Goal: Transaction & Acquisition: Purchase product/service

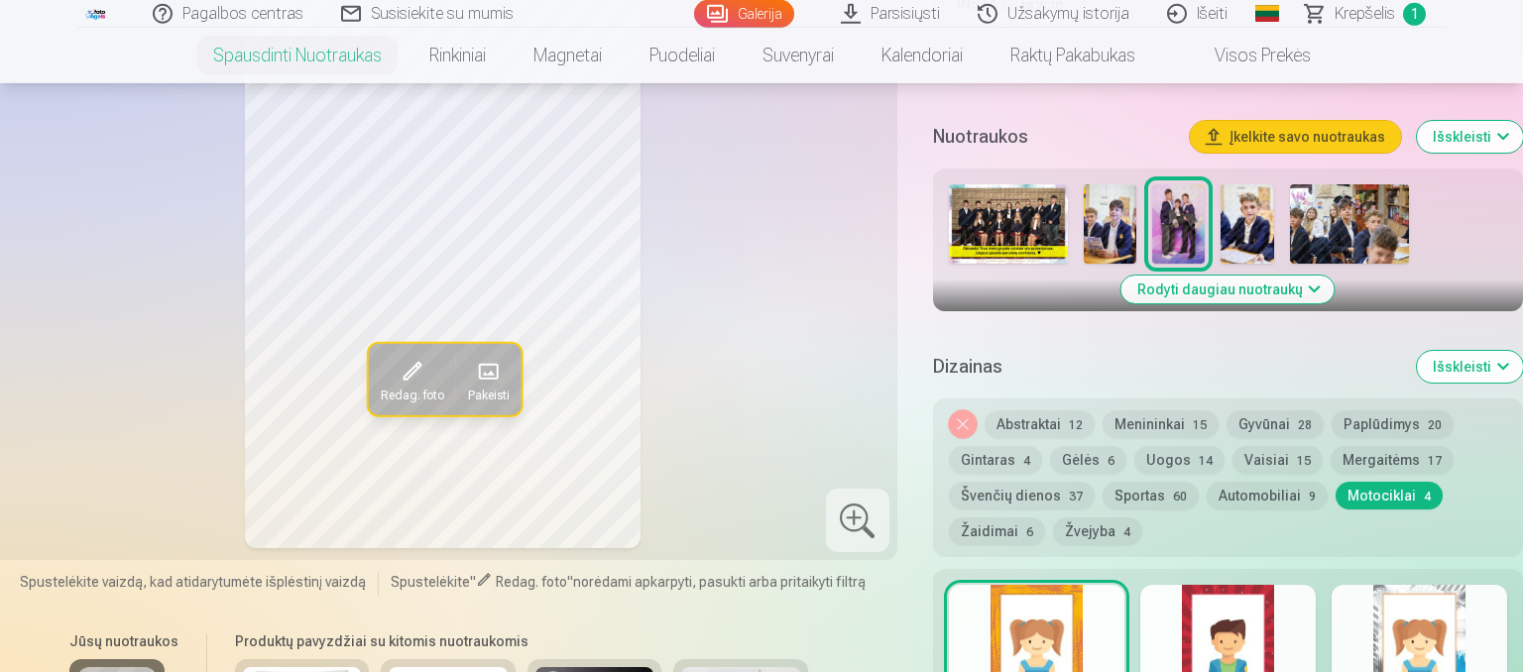
scroll to position [733, 0]
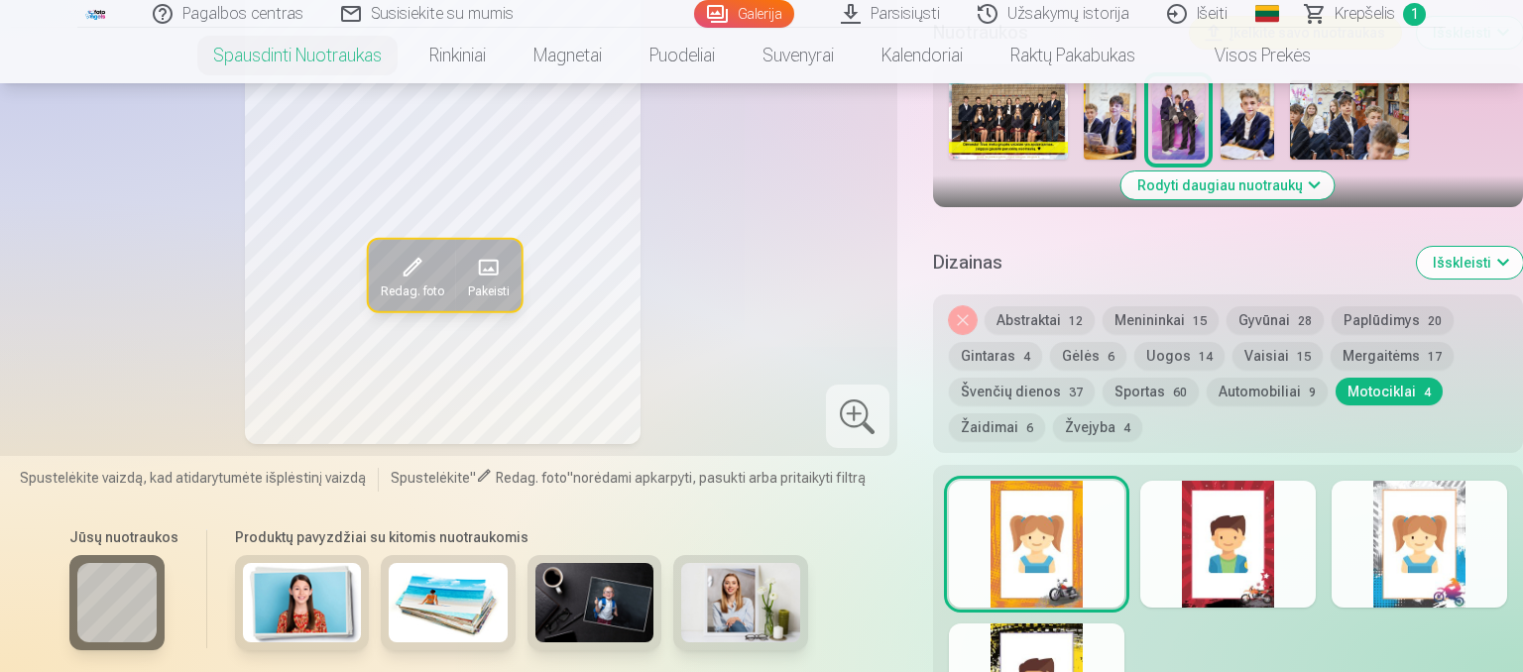
click at [1148, 316] on button "Menininkai 15" at bounding box center [1161, 320] width 116 height 28
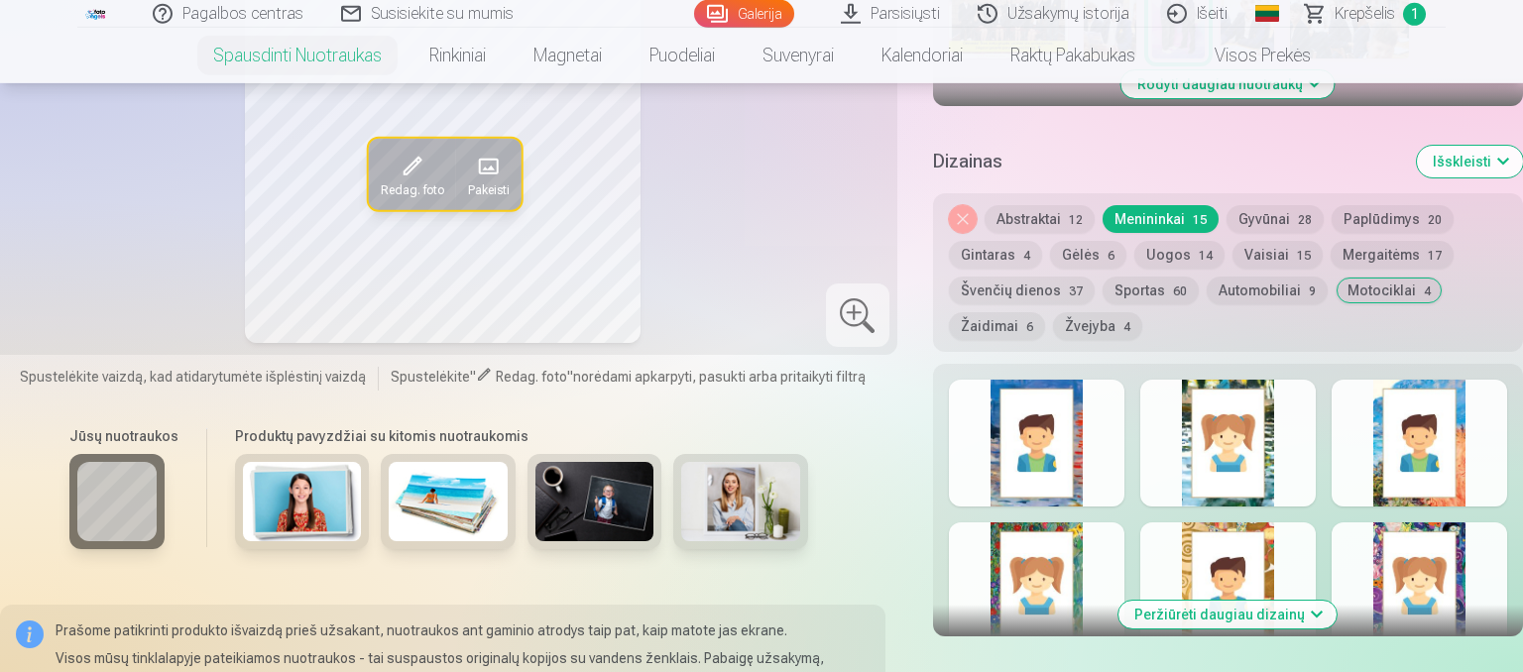
scroll to position [942, 0]
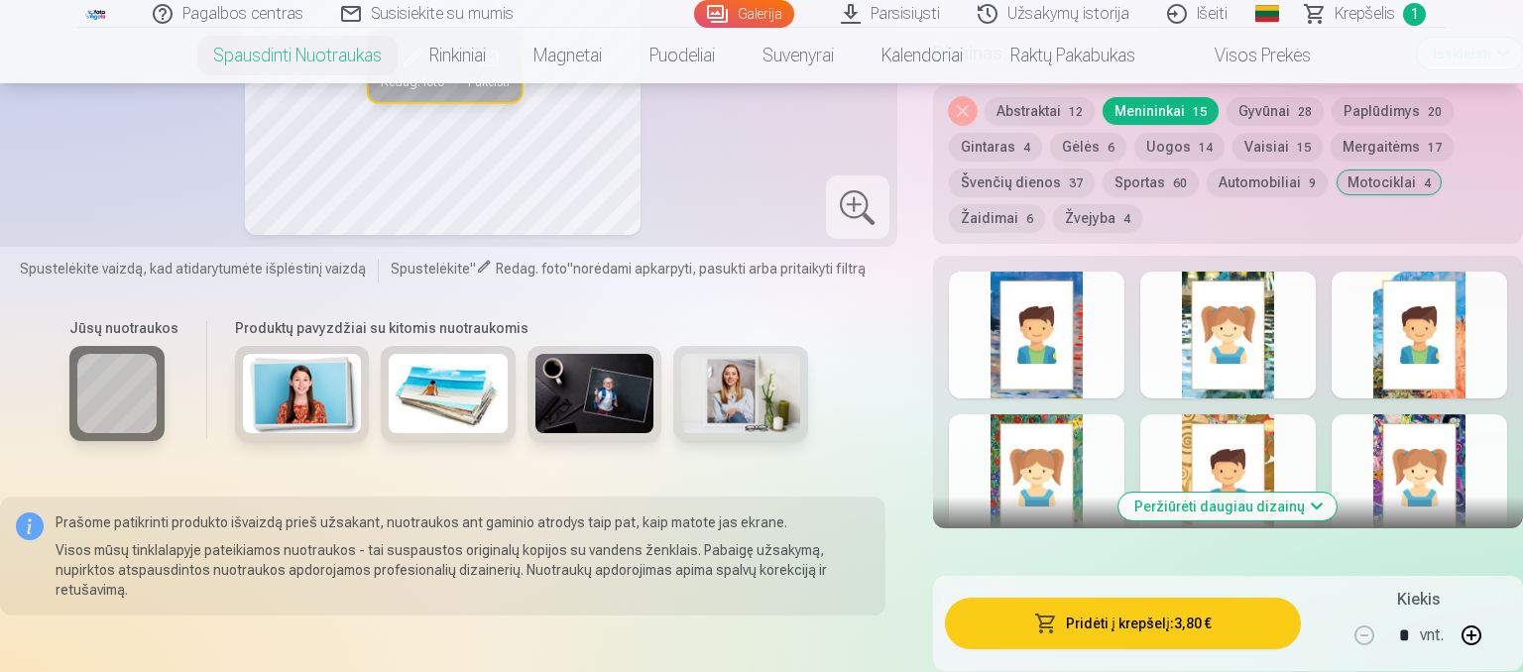
click at [1179, 136] on button "Uogos 14" at bounding box center [1179, 147] width 90 height 28
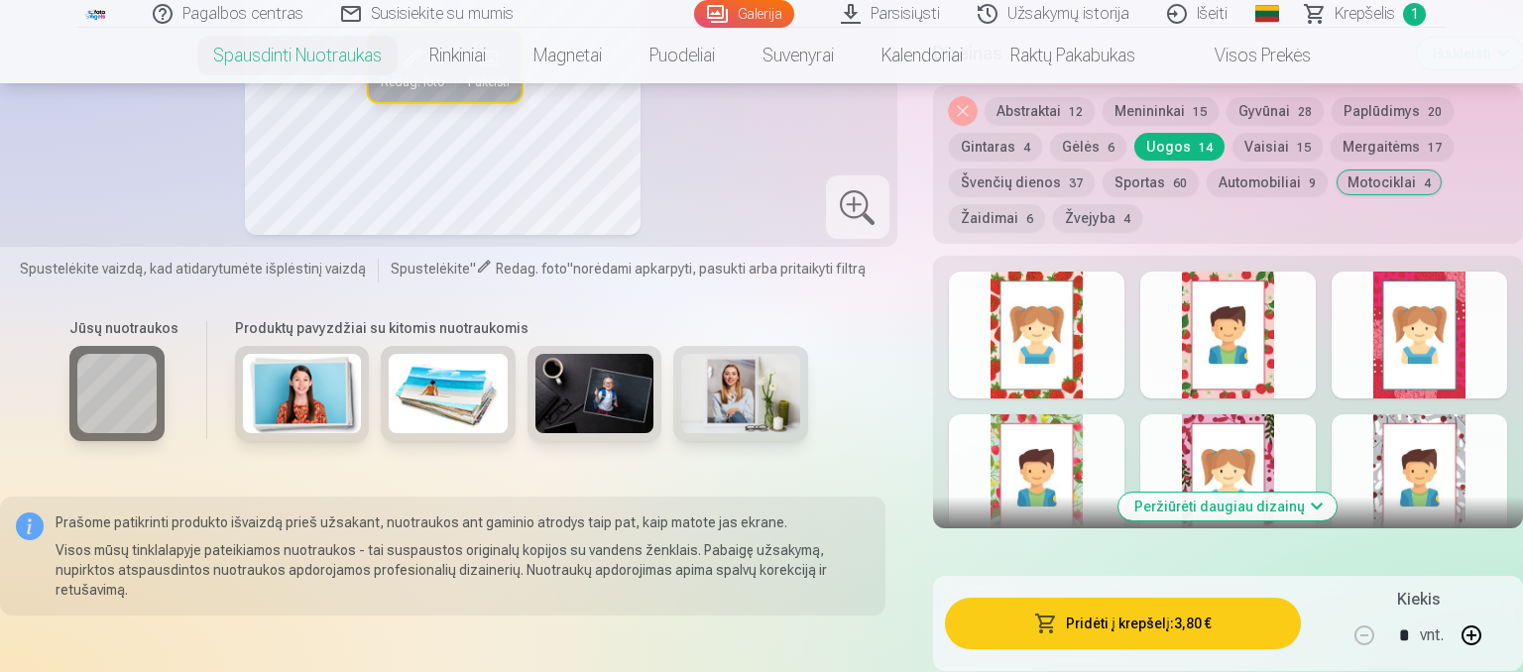
click at [1082, 351] on div at bounding box center [1037, 335] width 176 height 127
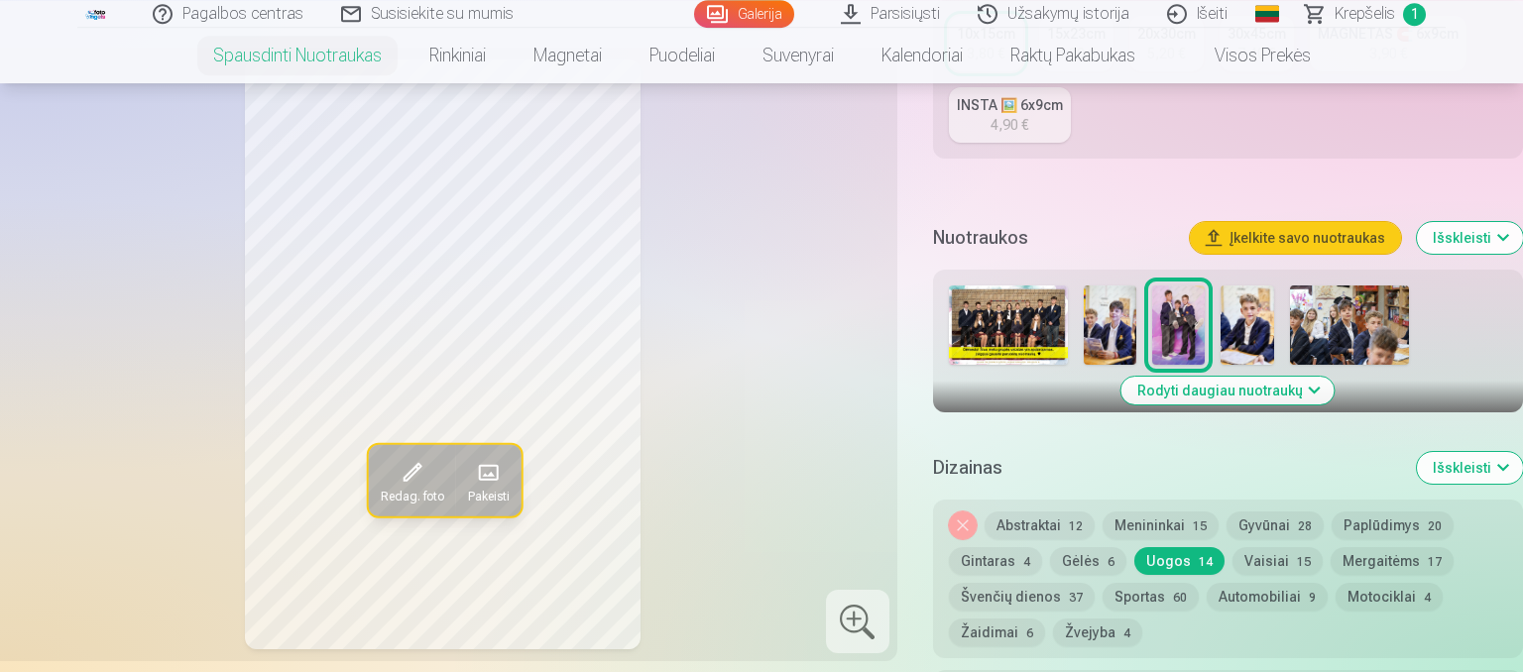
scroll to position [524, 0]
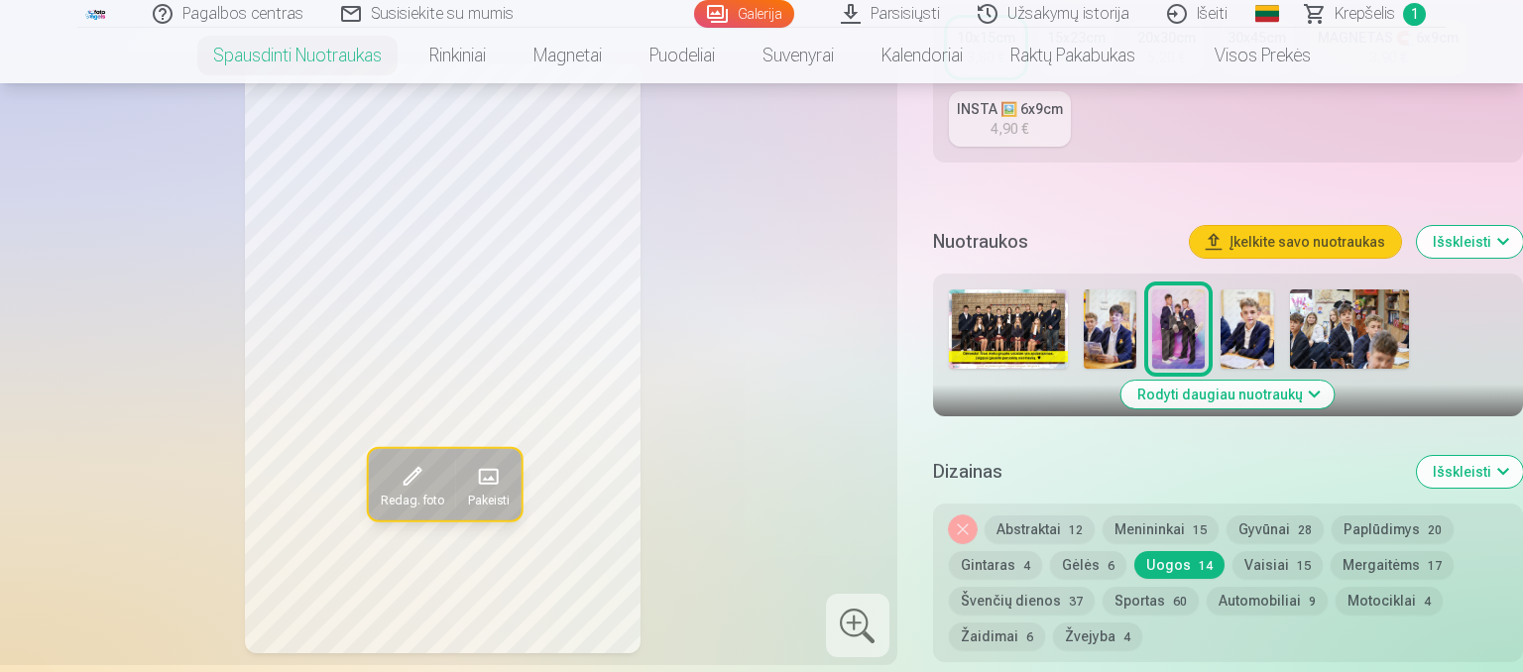
click at [1093, 637] on button "Žvejyba 4" at bounding box center [1097, 637] width 89 height 28
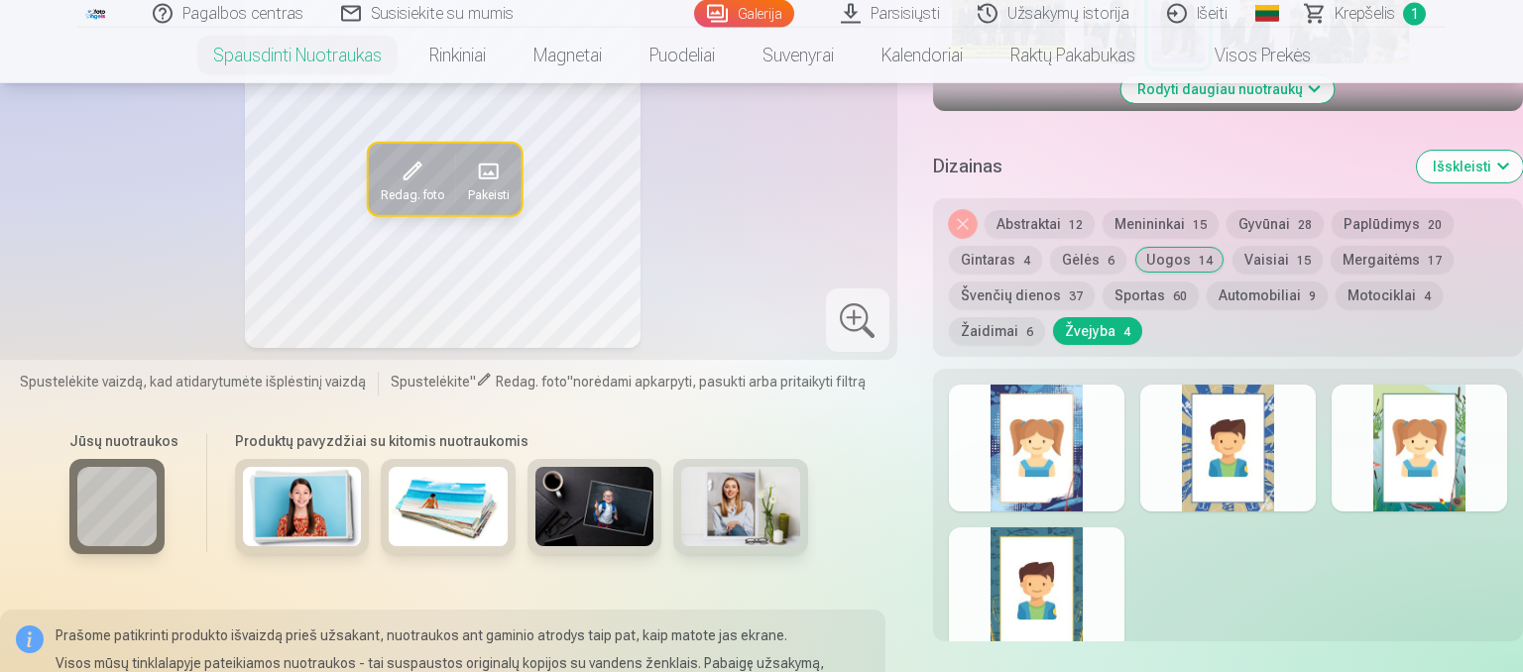
scroll to position [837, 0]
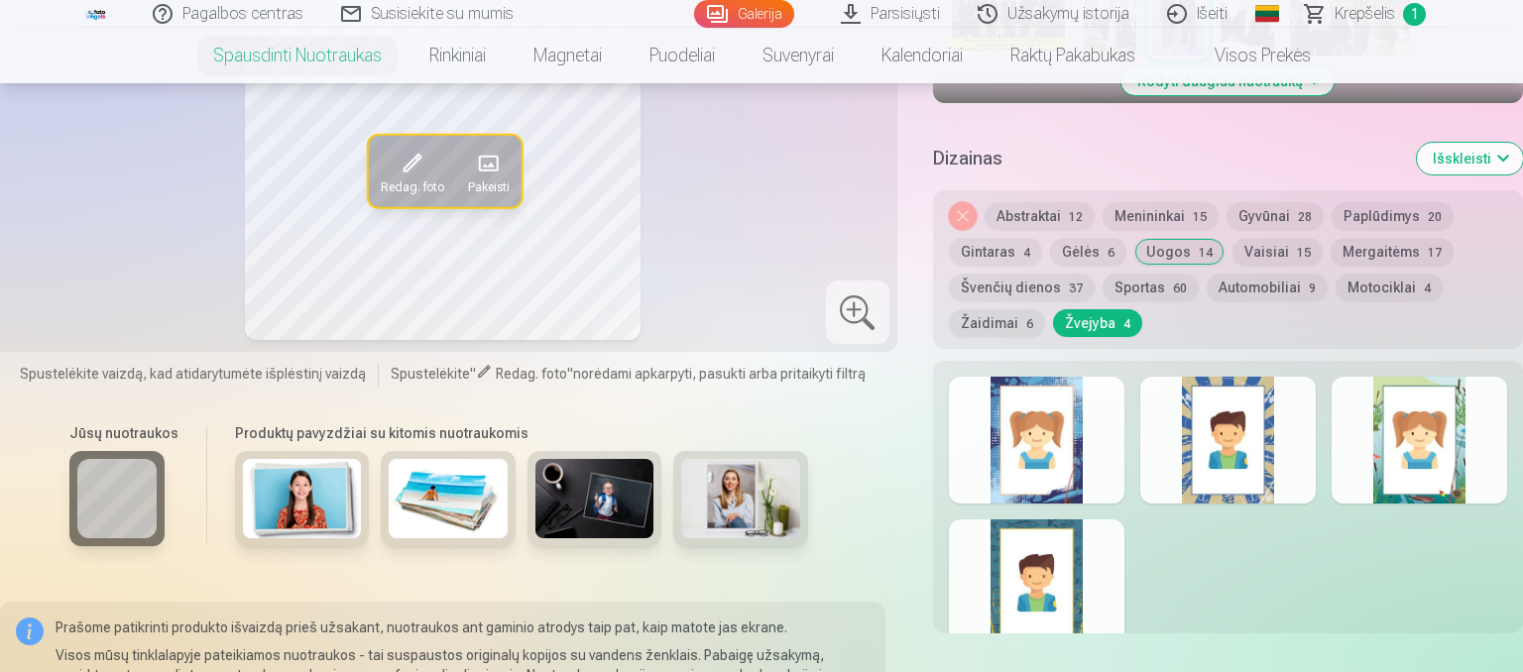
click at [1064, 489] on div at bounding box center [1037, 440] width 176 height 127
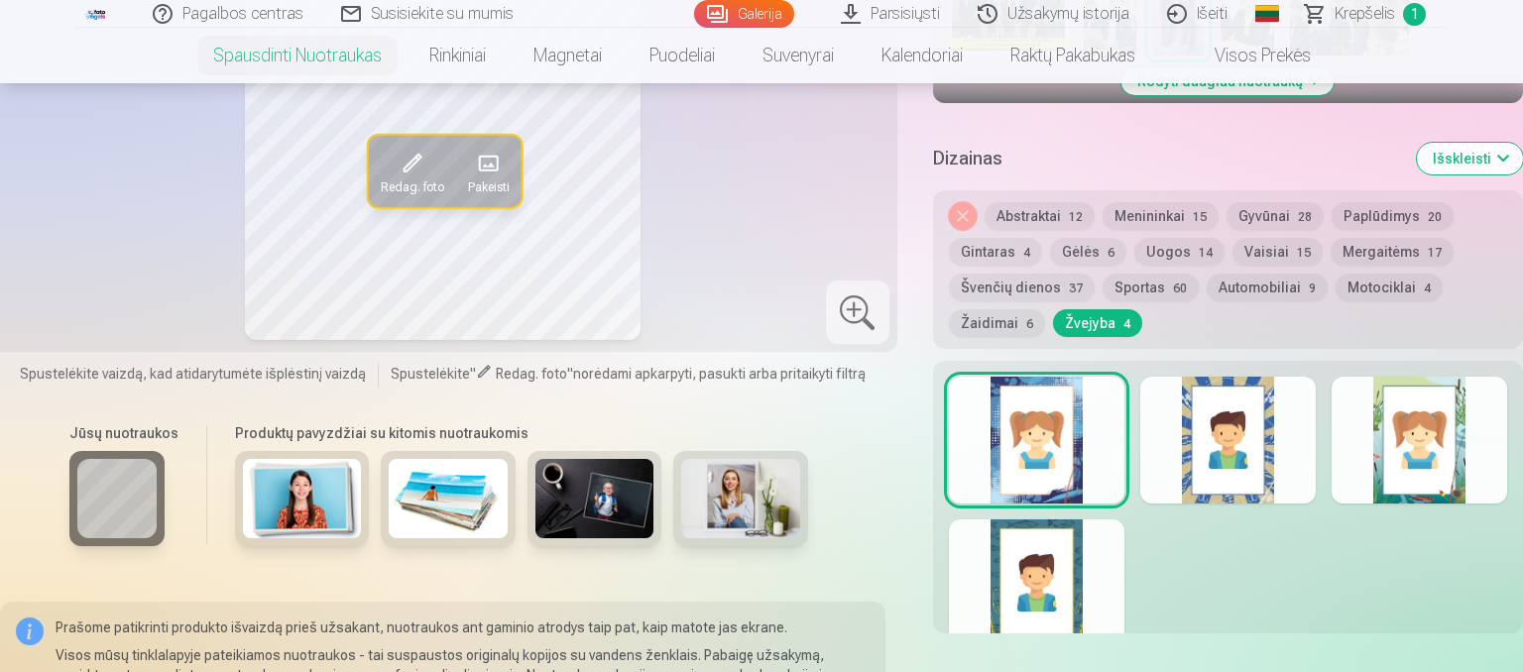
click at [1200, 468] on div at bounding box center [1228, 440] width 176 height 127
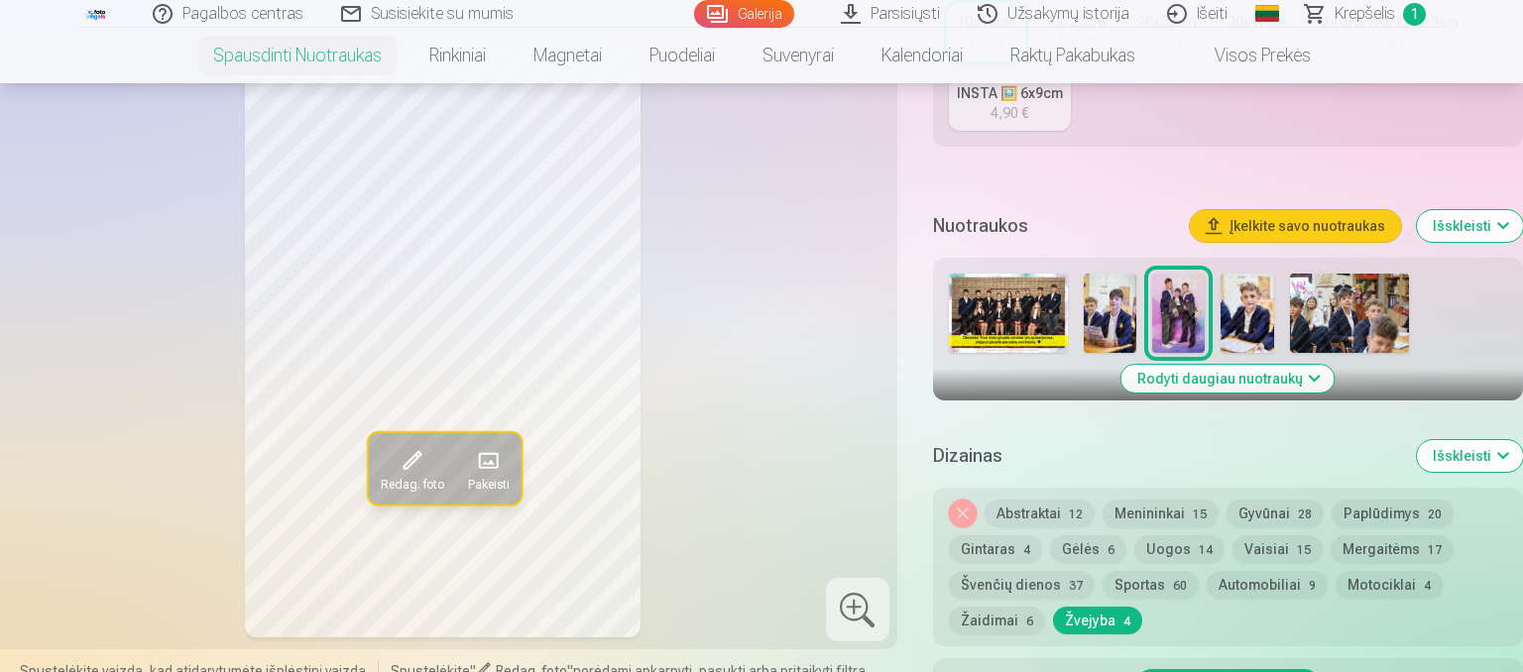
scroll to position [524, 0]
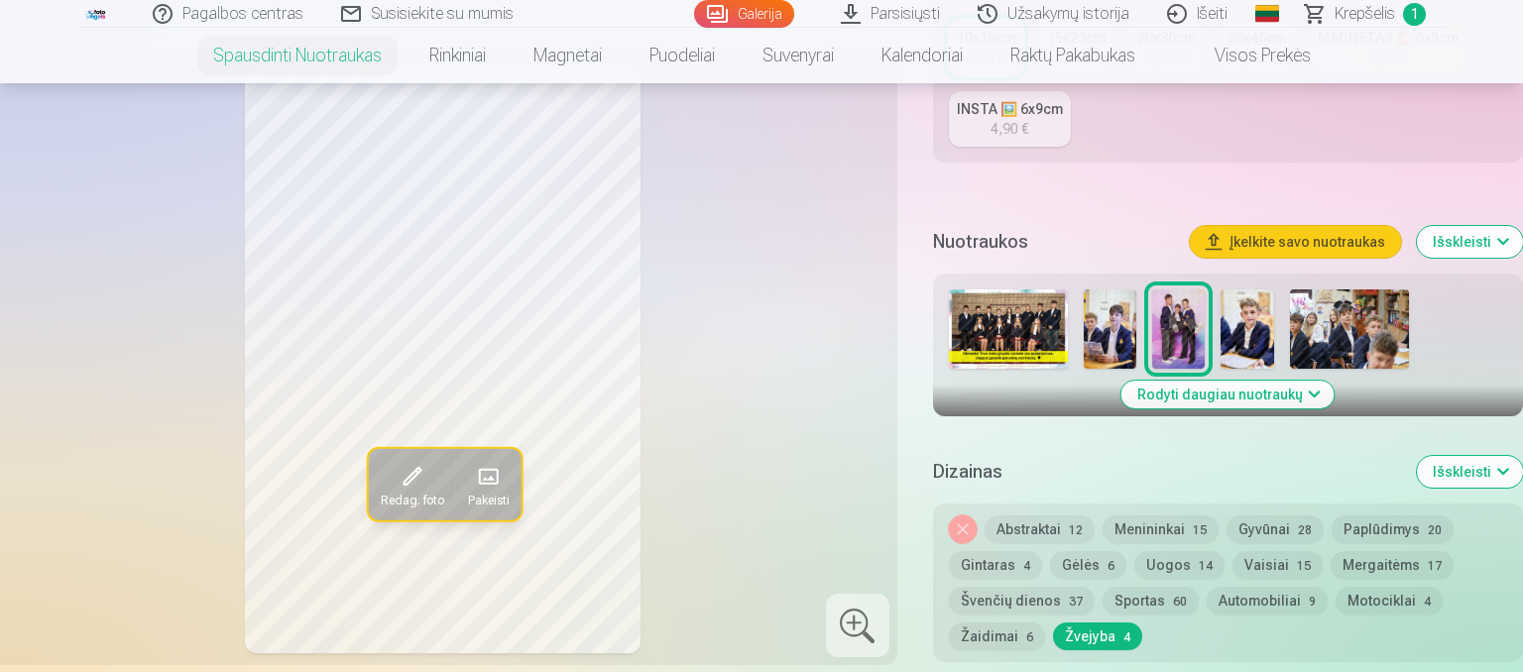
click at [1186, 395] on button "Rodyti daugiau nuotraukų" at bounding box center [1228, 395] width 213 height 28
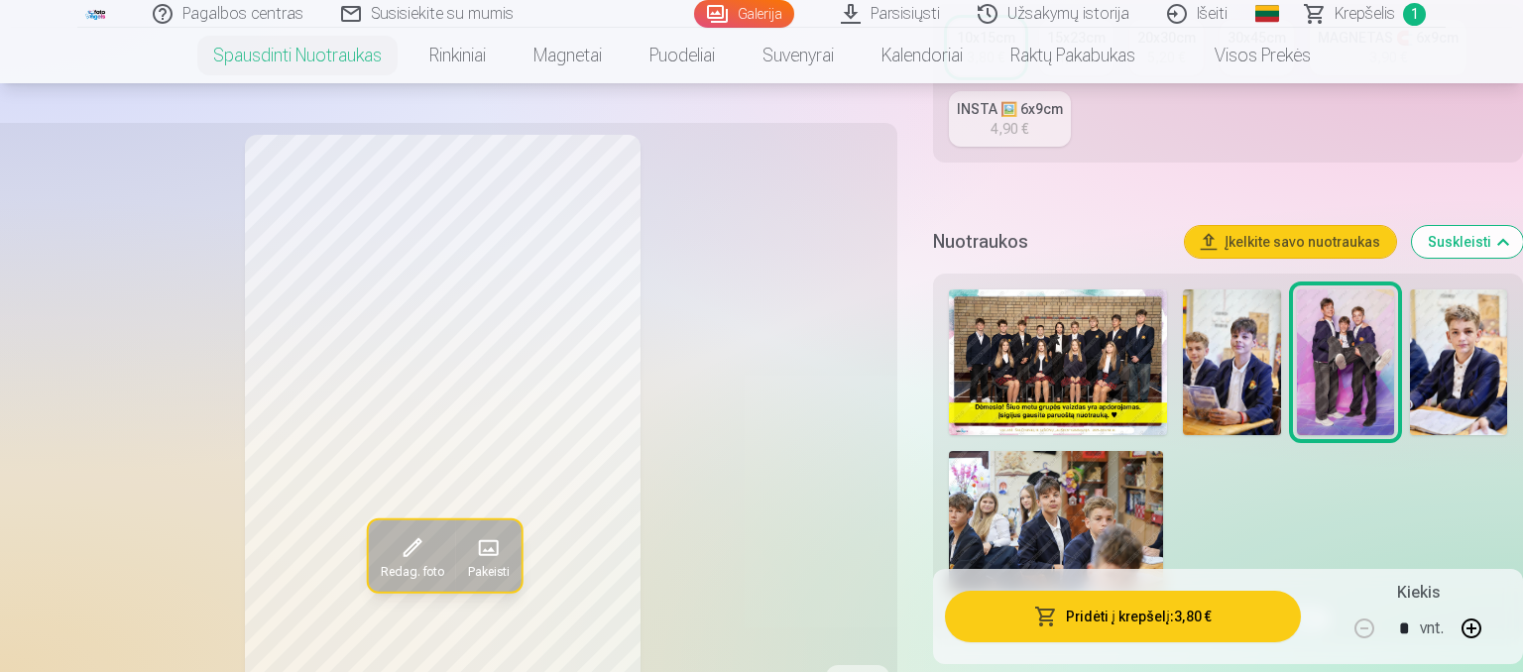
click at [1458, 384] on img at bounding box center [1458, 363] width 97 height 146
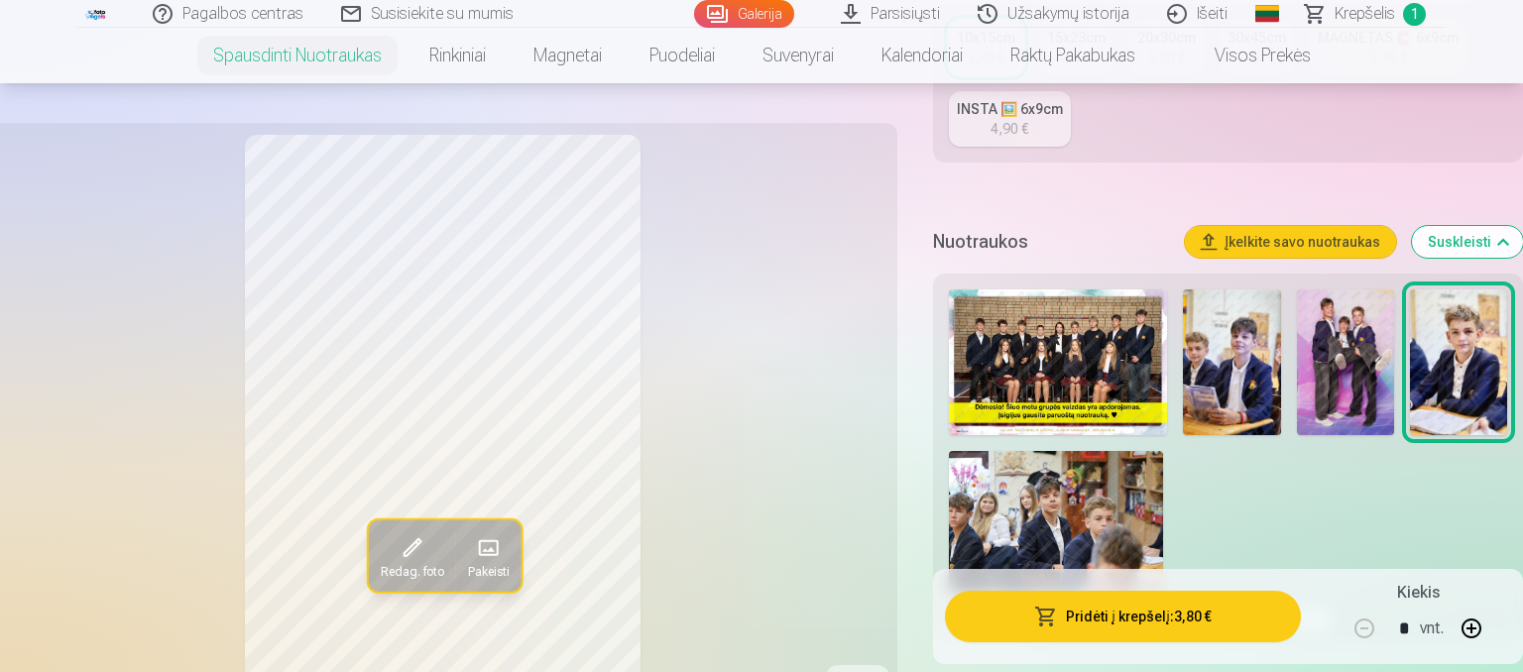
click at [1355, 391] on img at bounding box center [1345, 363] width 97 height 146
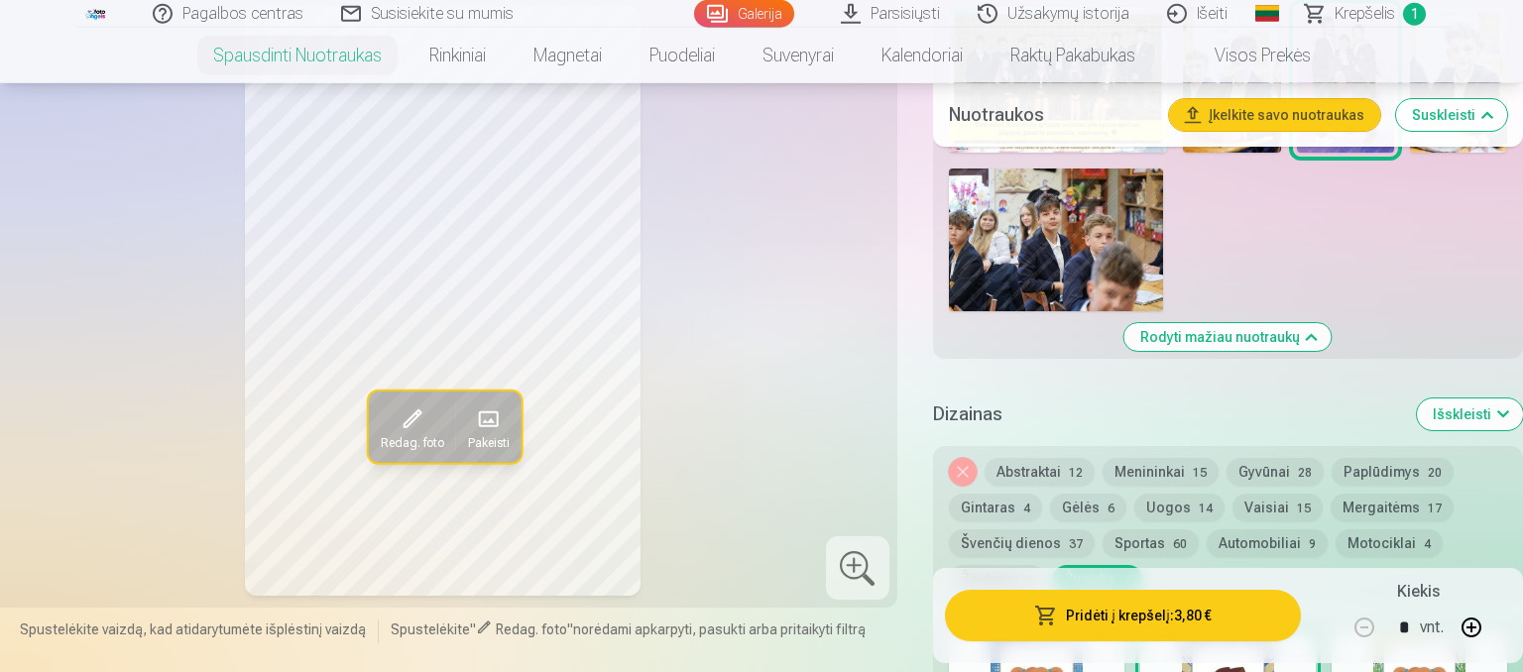
scroll to position [1047, 0]
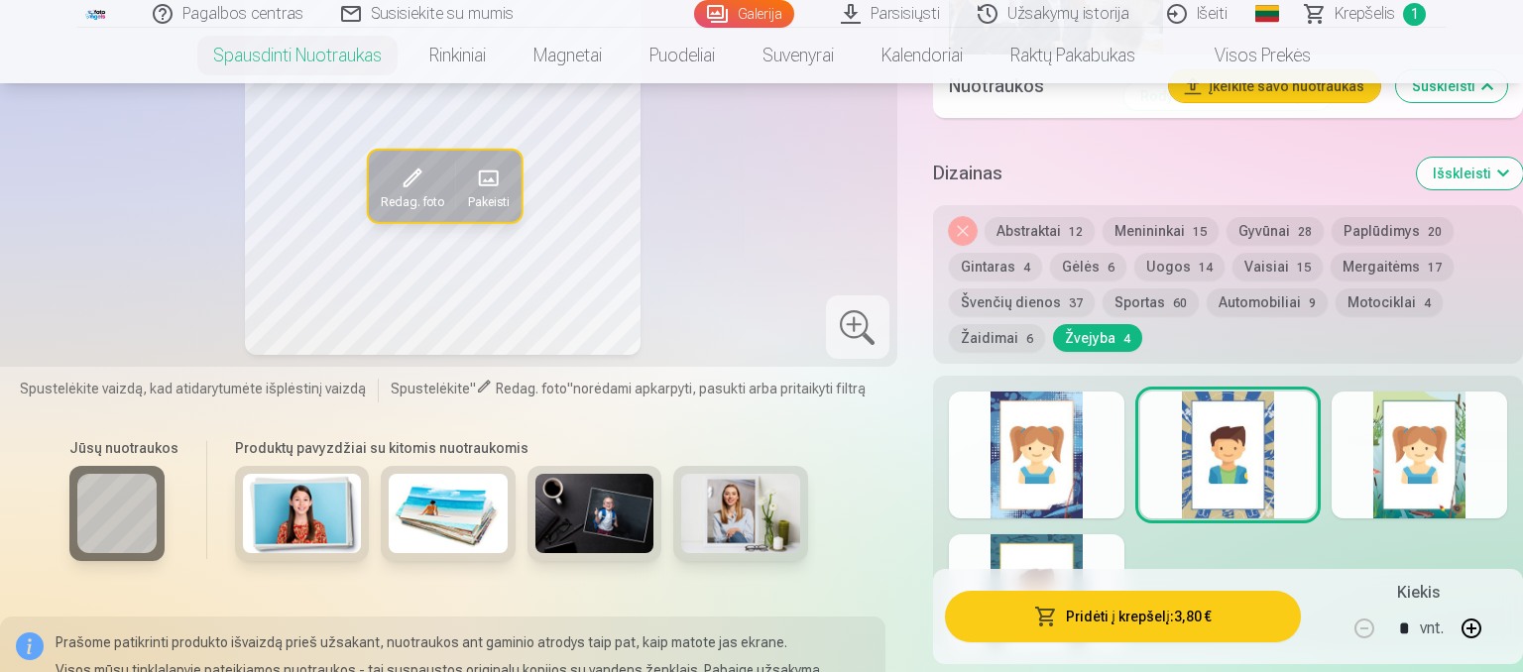
click at [1276, 236] on button "Gyvūnai 28" at bounding box center [1275, 231] width 97 height 28
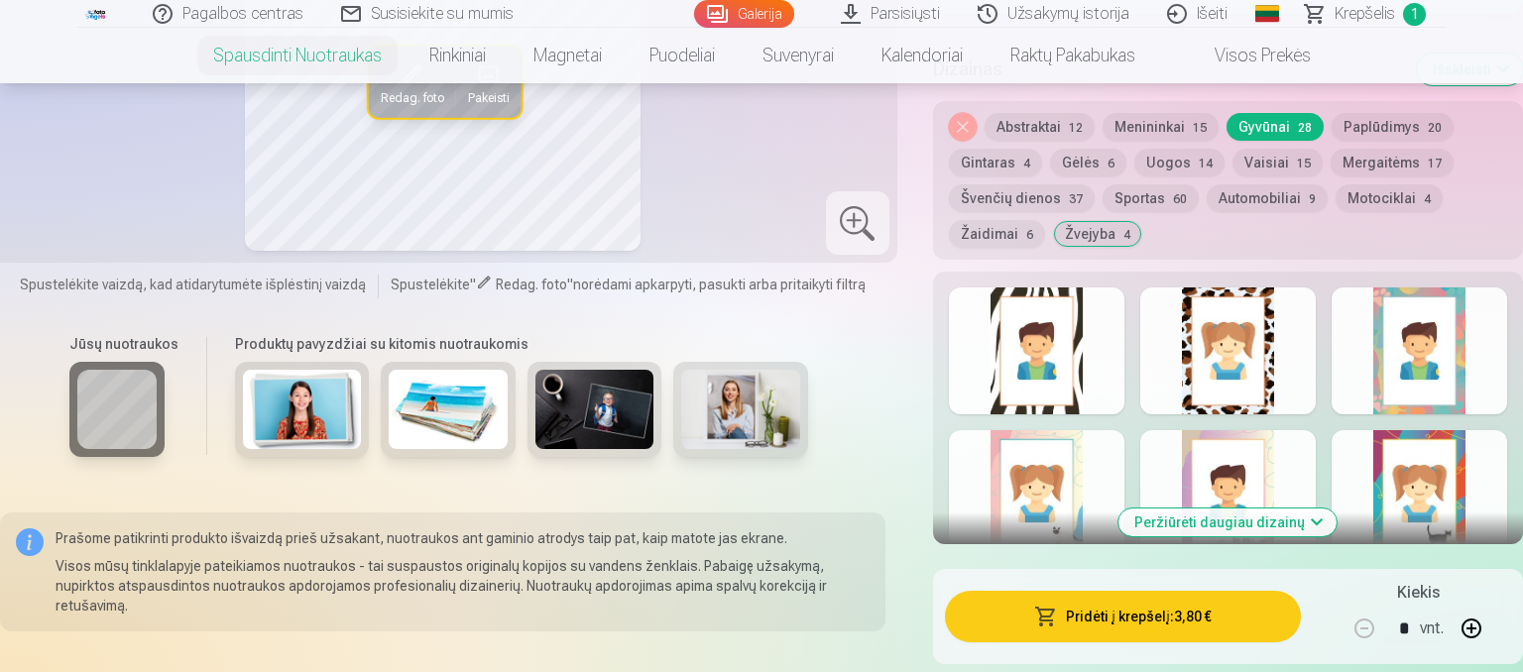
scroll to position [1360, 0]
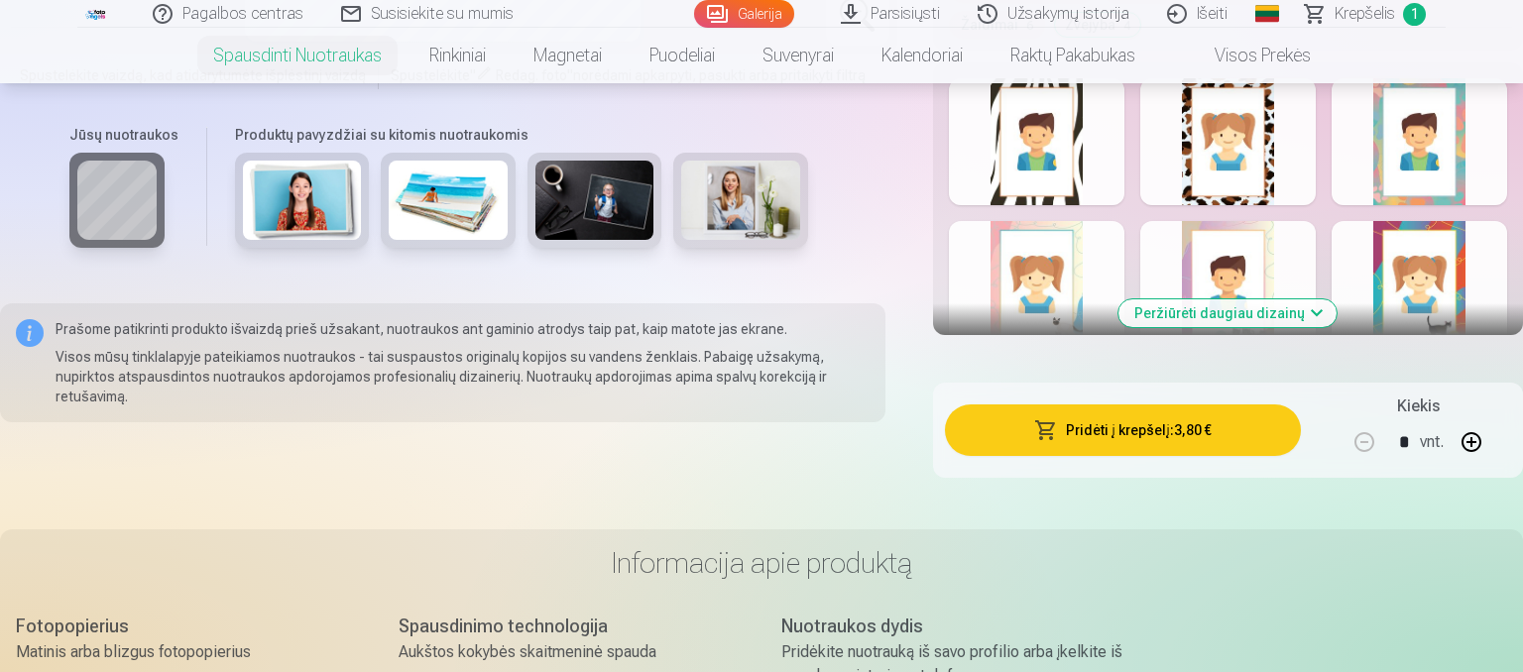
click at [1224, 254] on div at bounding box center [1228, 284] width 176 height 127
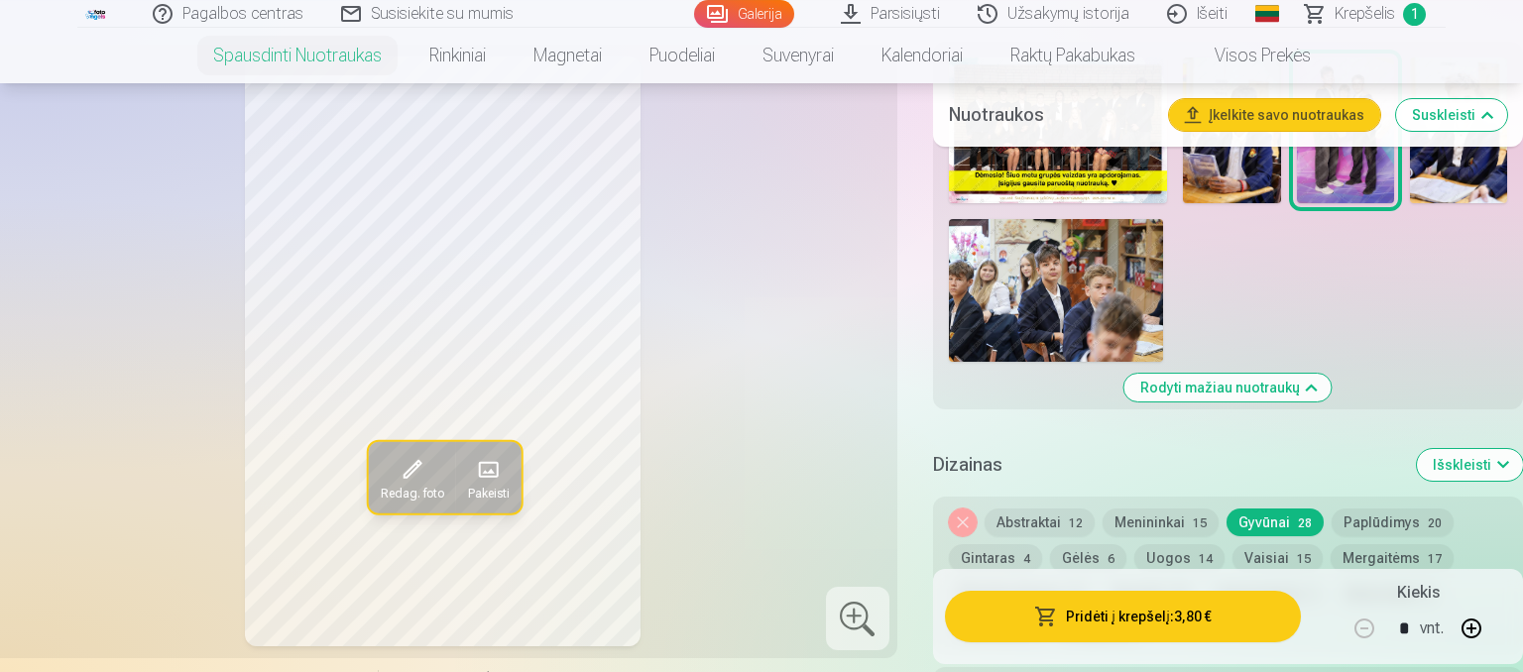
scroll to position [725, 0]
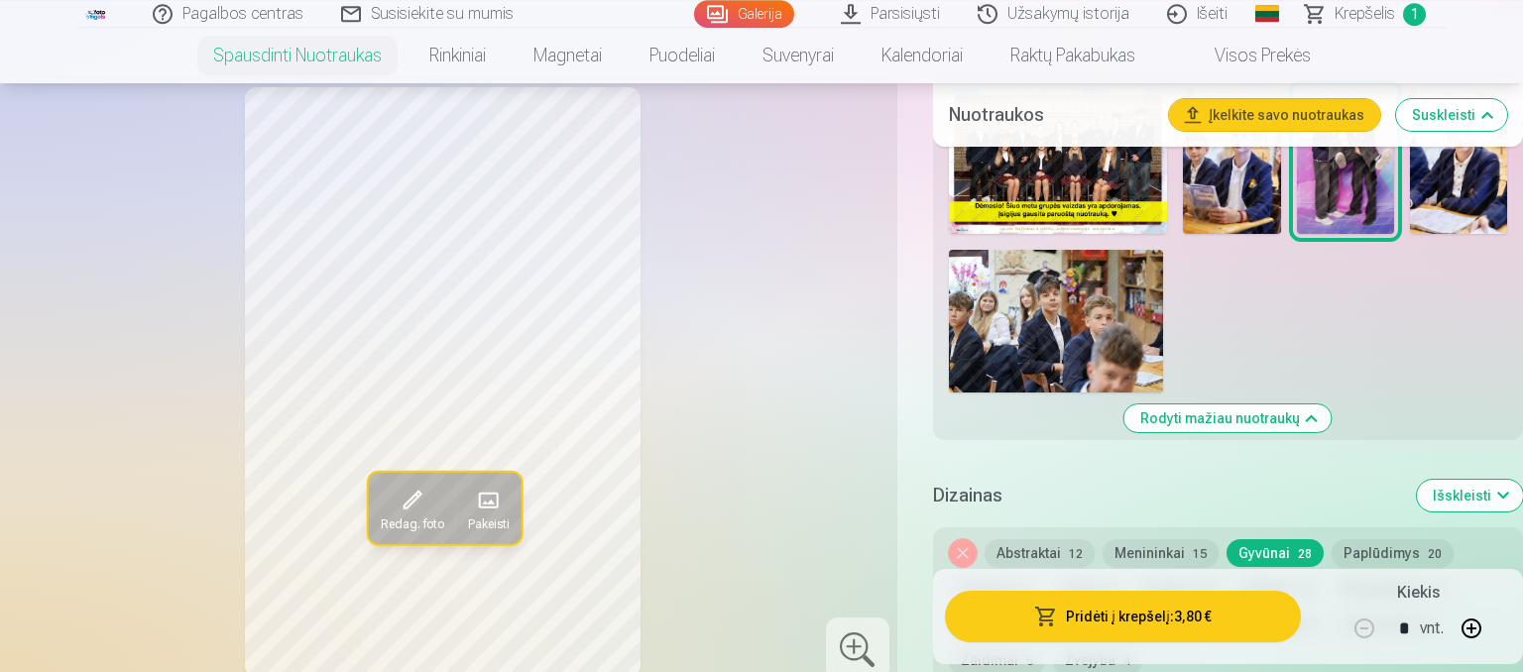
click at [1161, 616] on button "Pridėti į krepšelį : 3,80 €" at bounding box center [1123, 617] width 356 height 52
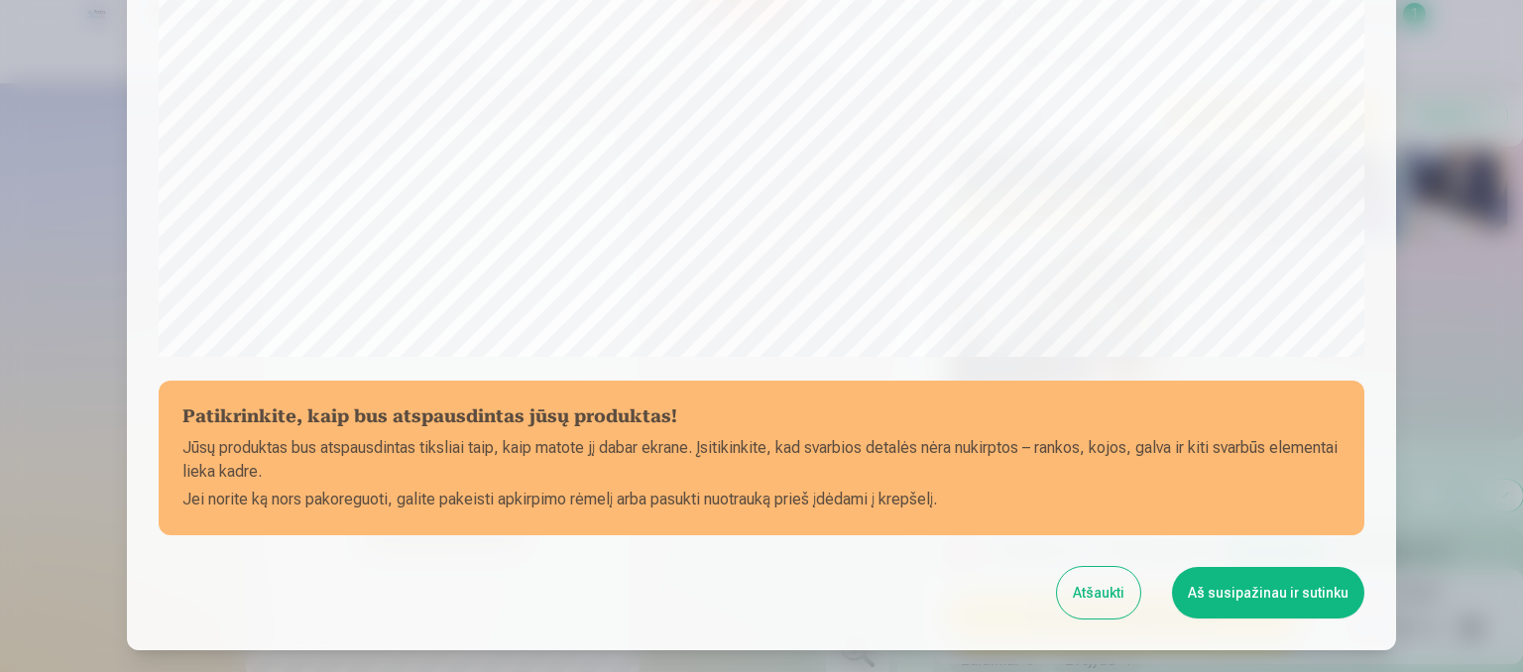
scroll to position [756, 0]
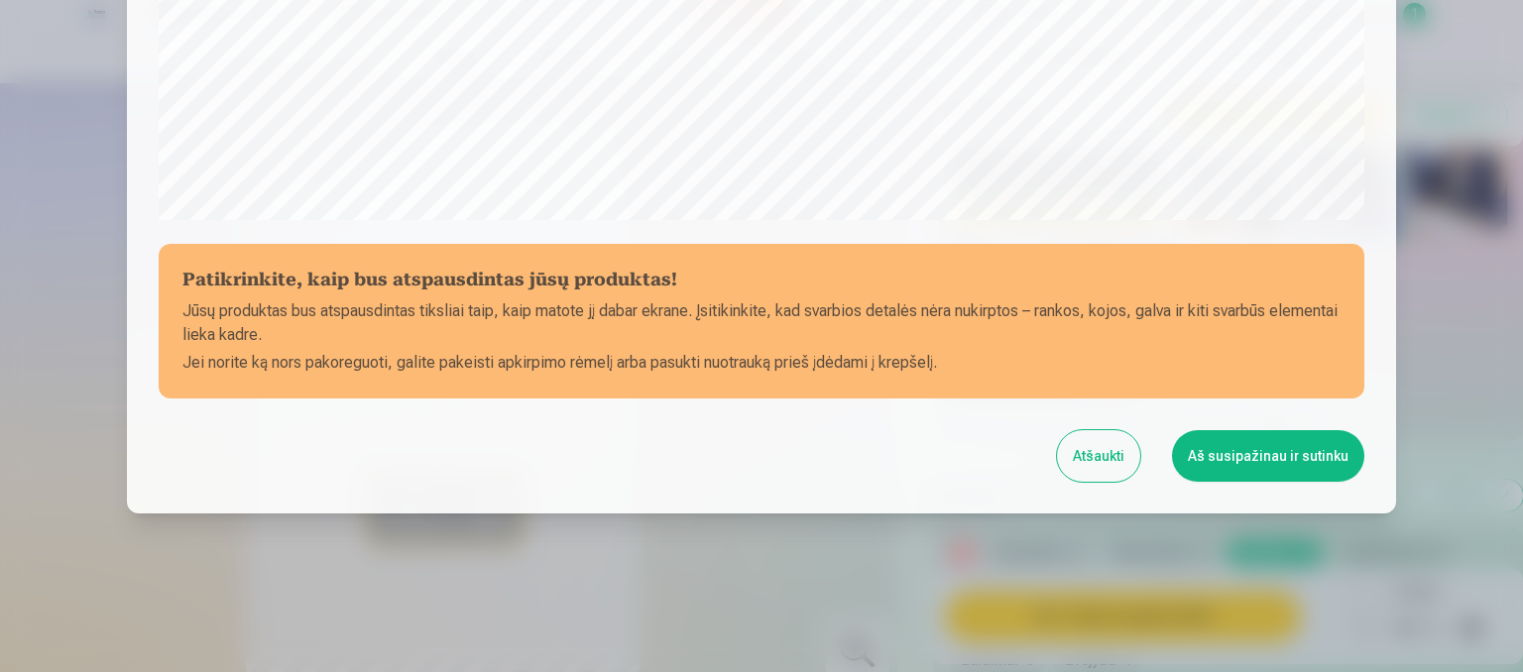
click at [1246, 458] on button "Aš susipažinau ir sutinku" at bounding box center [1268, 456] width 192 height 52
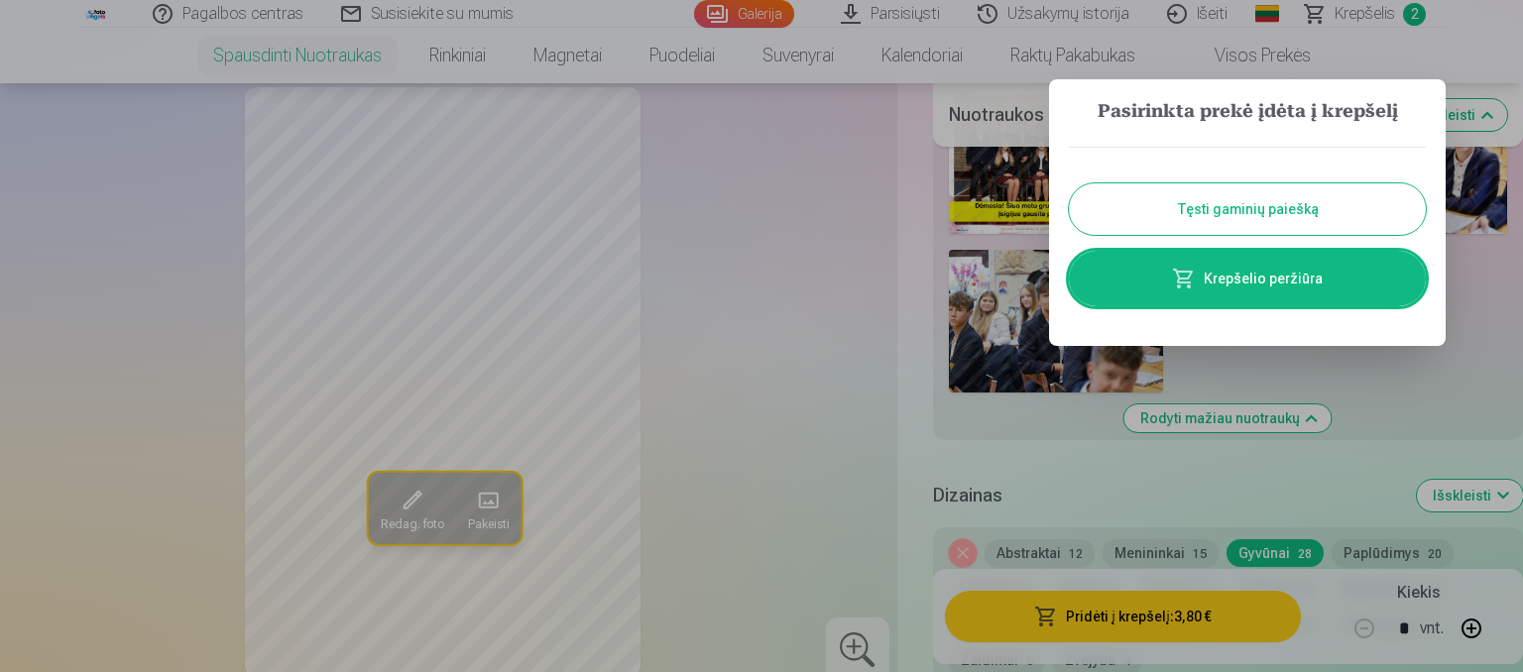
click at [1153, 278] on link "Krepšelio peržiūra" at bounding box center [1247, 279] width 357 height 56
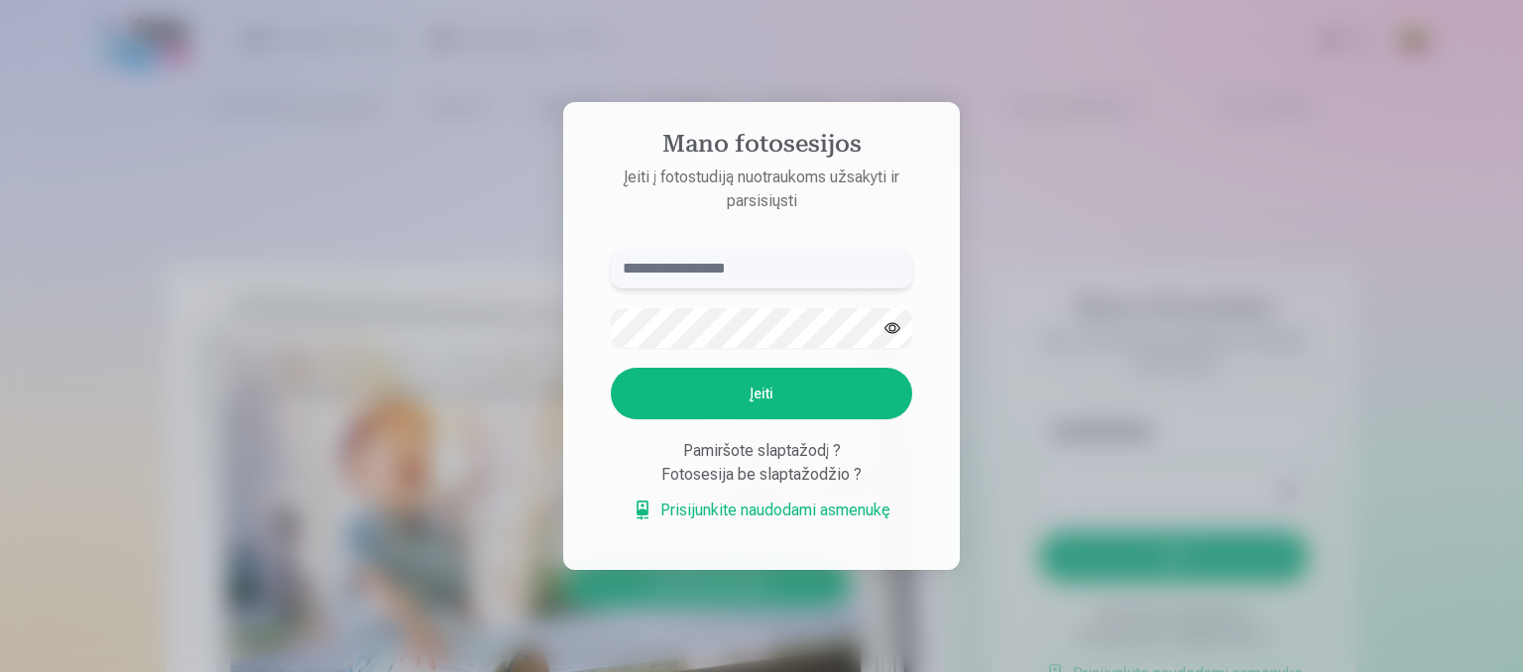
paste input "**********"
type input "**********"
drag, startPoint x: 756, startPoint y: 272, endPoint x: 601, endPoint y: 261, distance: 155.1
click at [611, 261] on input "**********" at bounding box center [761, 269] width 301 height 40
click at [729, 513] on link "Prisijunkite naudodami asmenukę" at bounding box center [762, 511] width 258 height 24
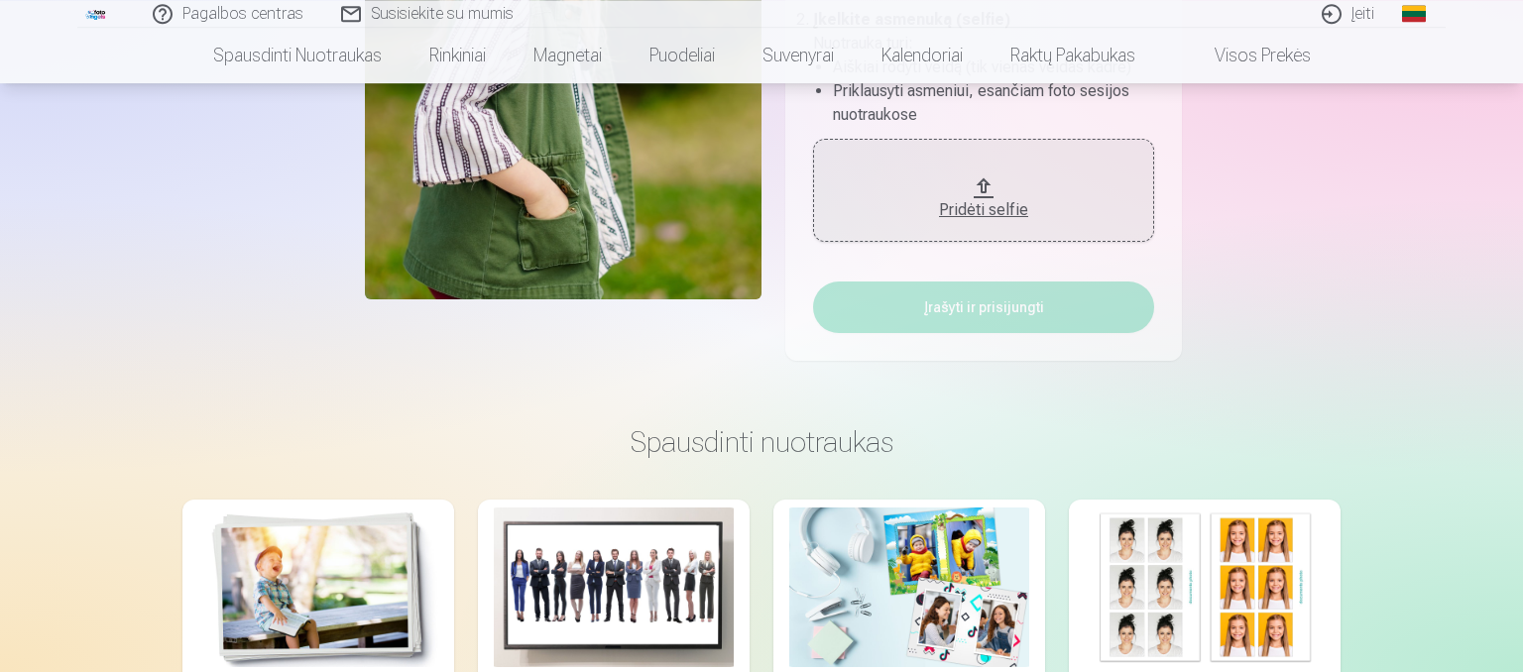
scroll to position [313, 0]
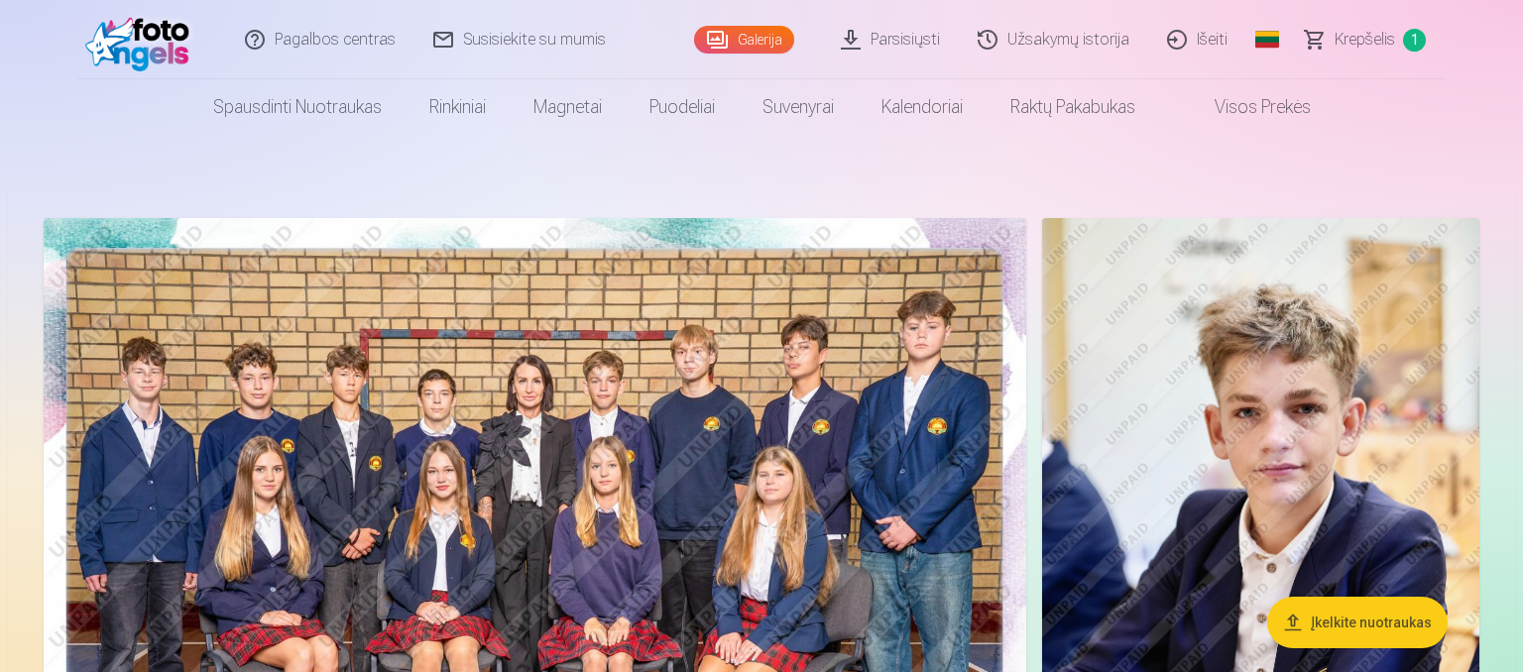
click at [1359, 41] on span "Krepšelis" at bounding box center [1365, 40] width 60 height 24
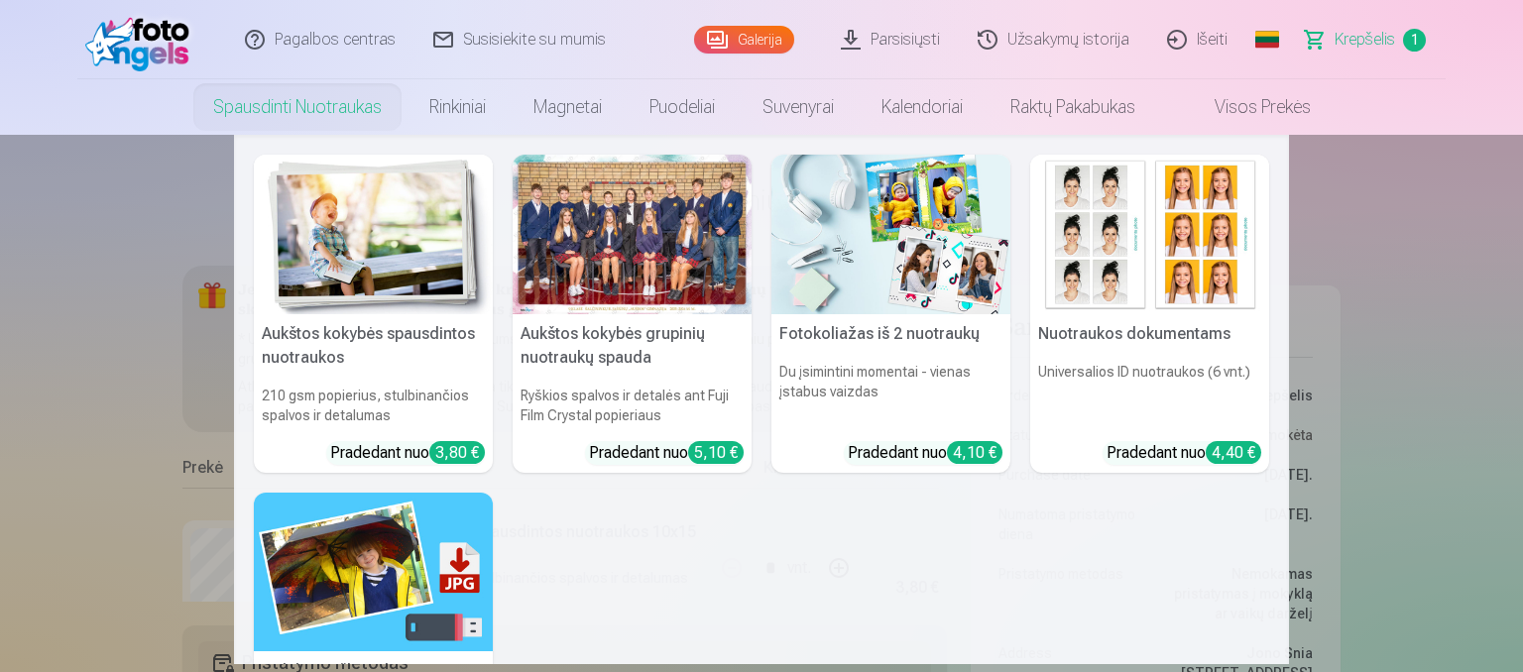
click at [280, 97] on link "Spausdinti nuotraukas" at bounding box center [297, 107] width 216 height 56
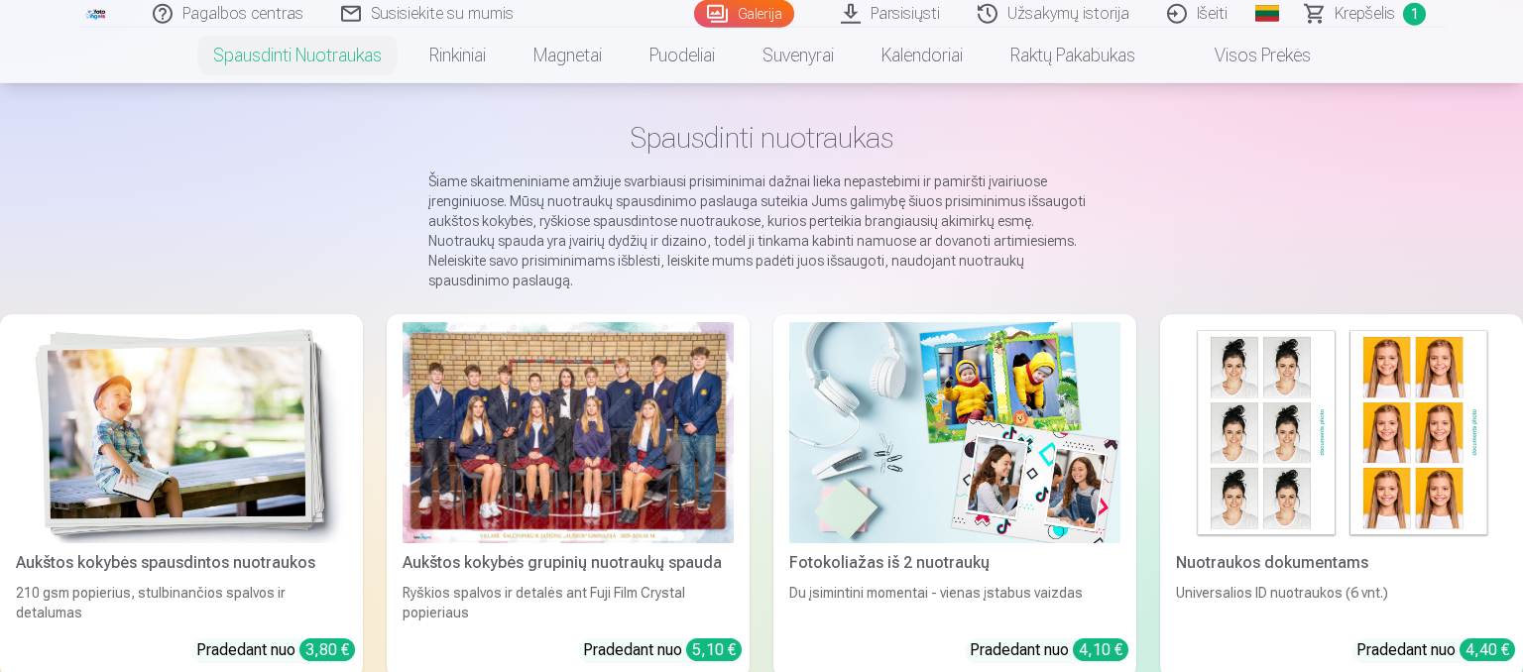
scroll to position [104, 0]
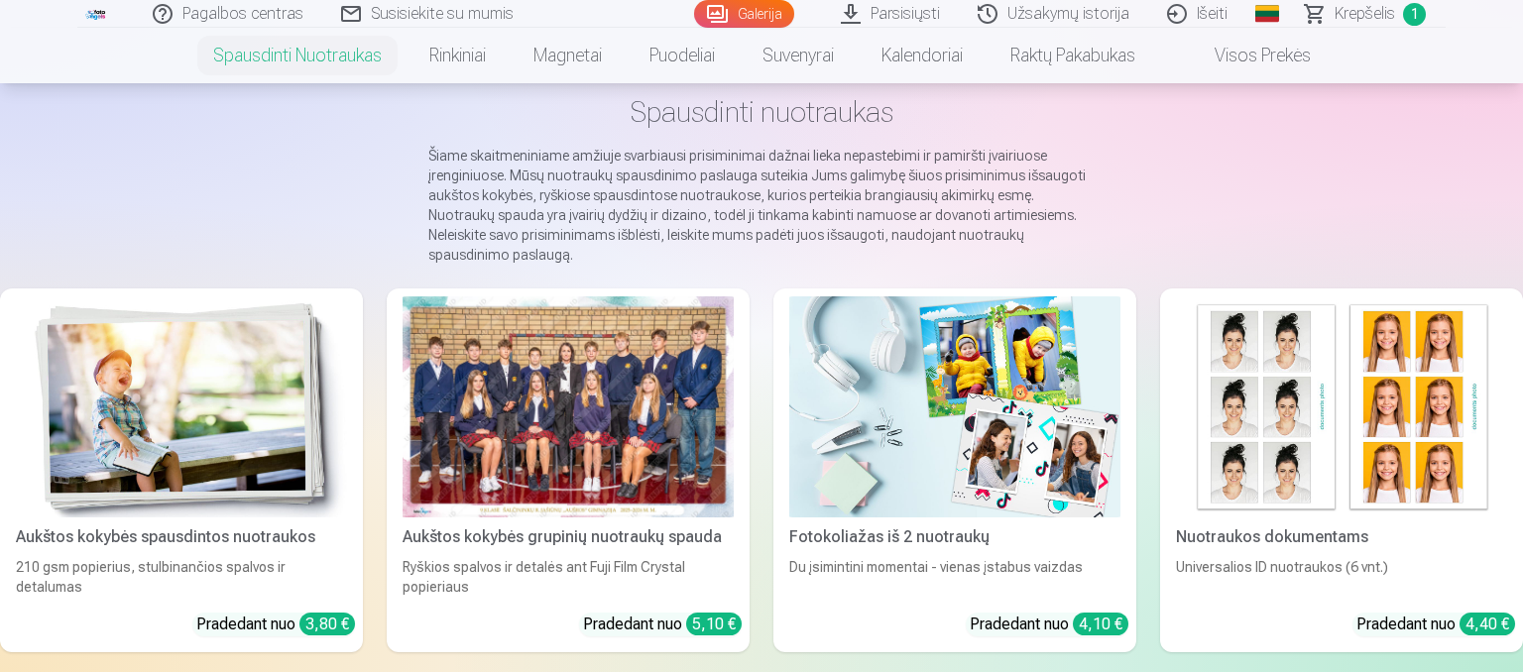
click at [593, 433] on div at bounding box center [568, 406] width 331 height 221
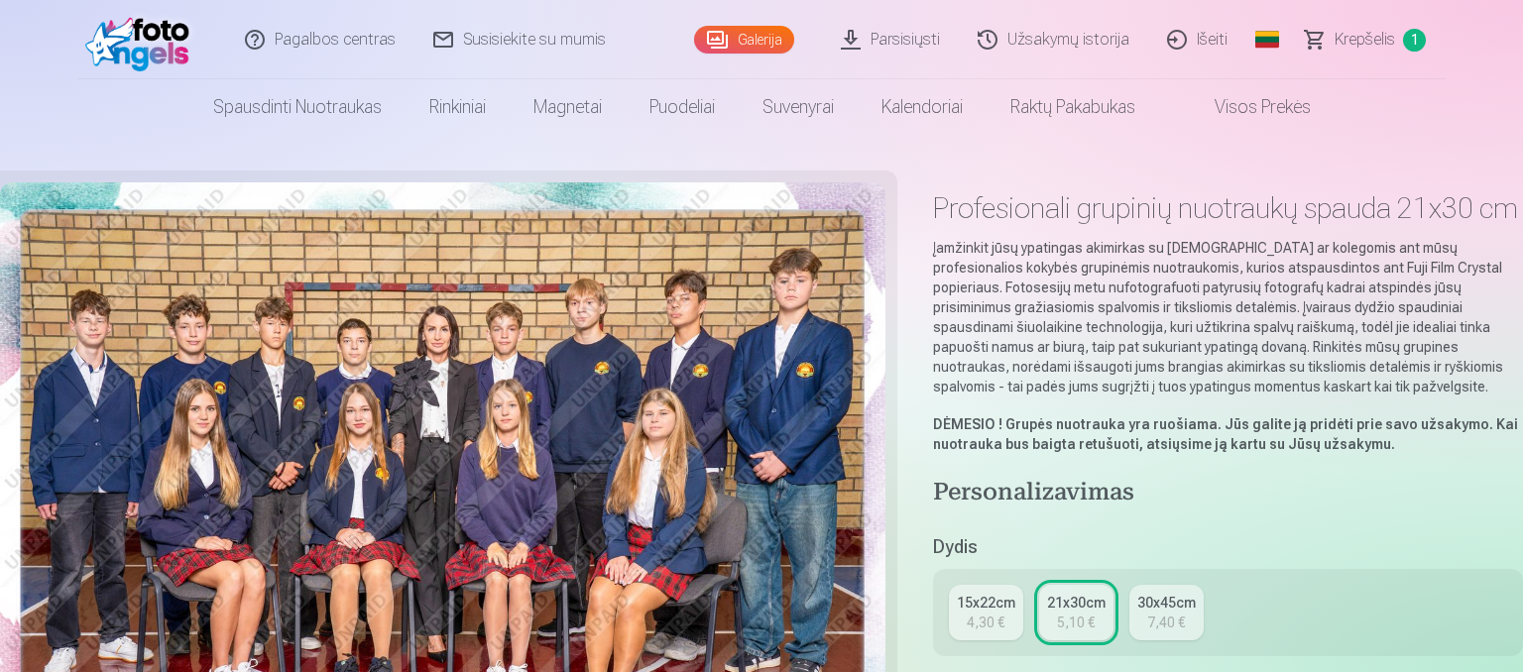
scroll to position [104, 0]
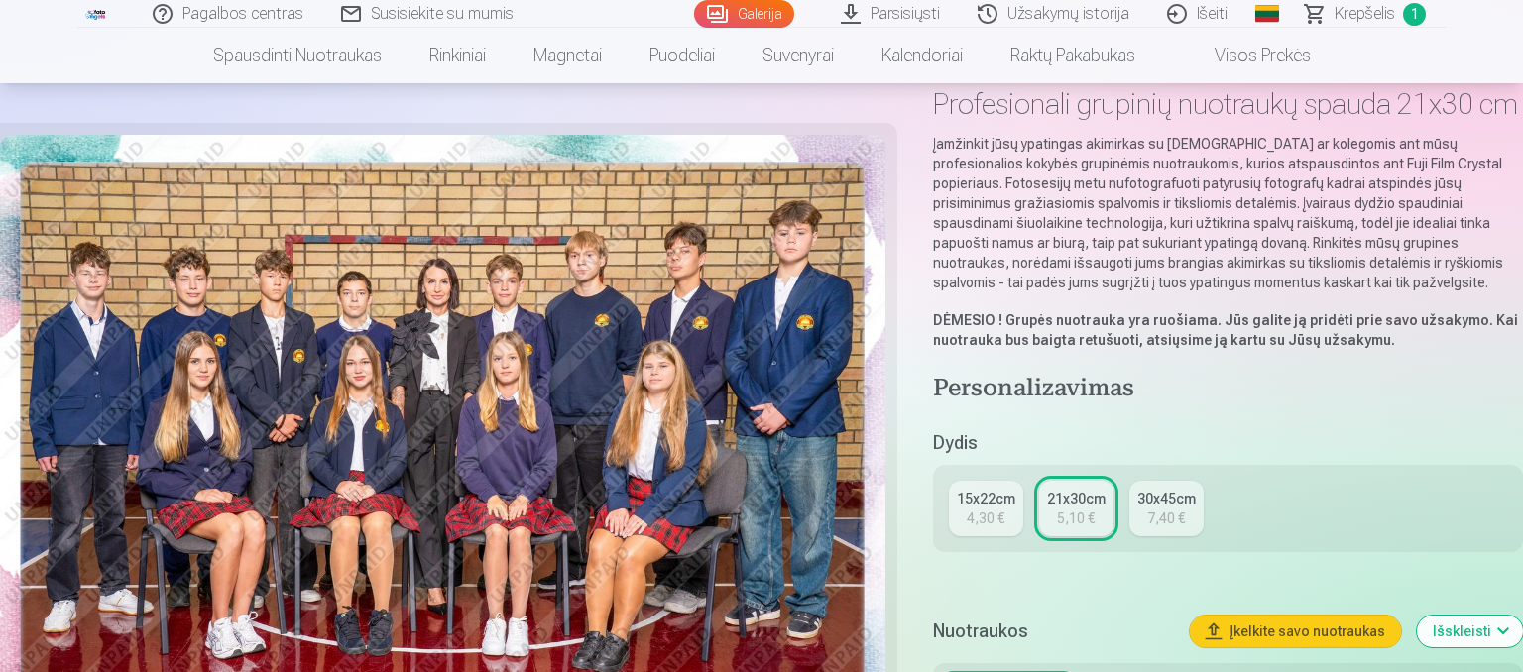
click at [990, 504] on div "15x22cm" at bounding box center [986, 499] width 59 height 20
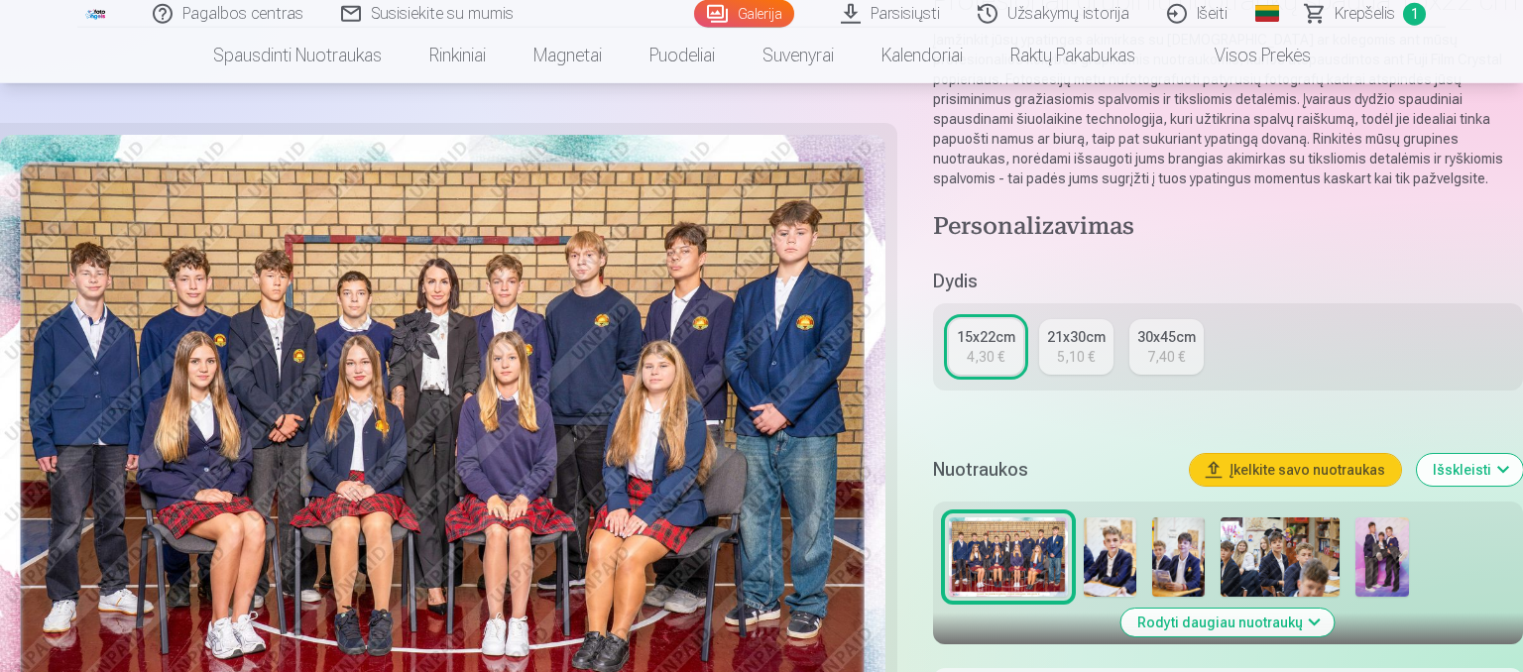
scroll to position [313, 0]
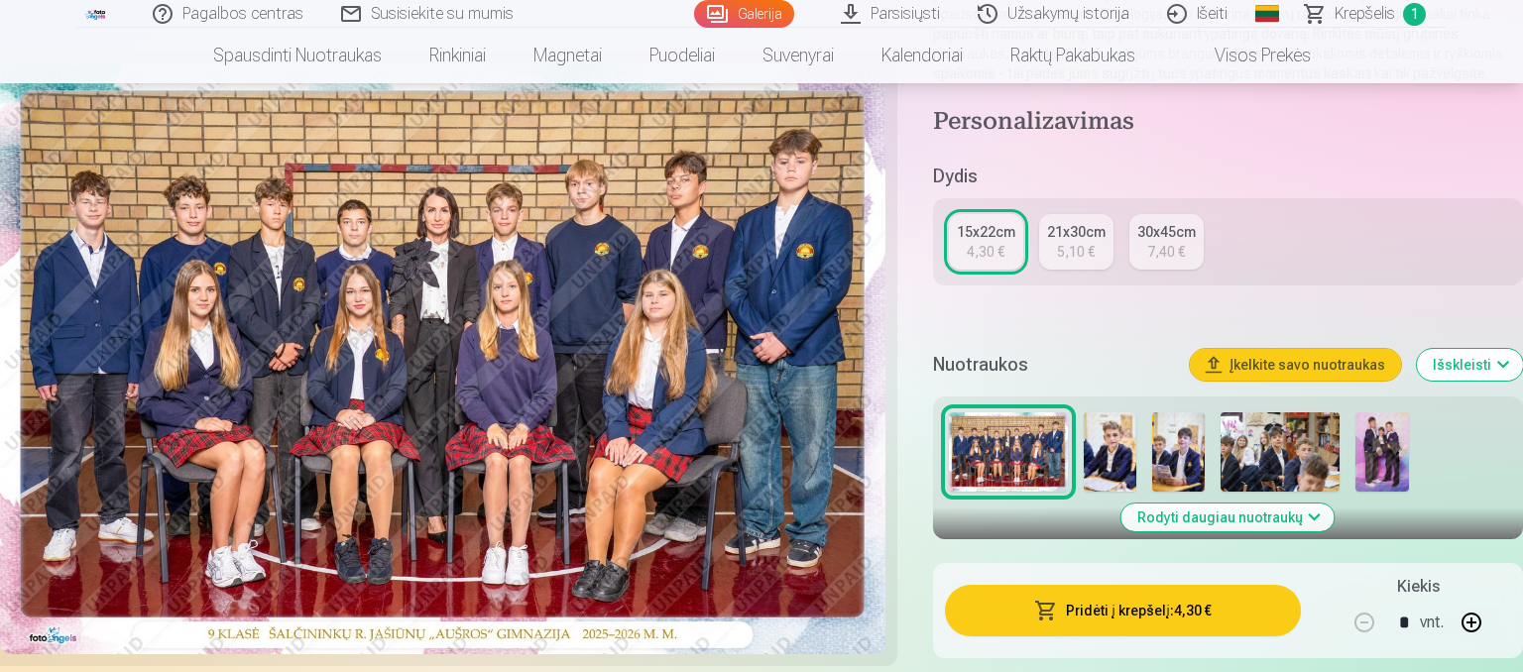
click at [1068, 601] on button "Pridėti į krepšelį : 4,30 €" at bounding box center [1123, 611] width 356 height 52
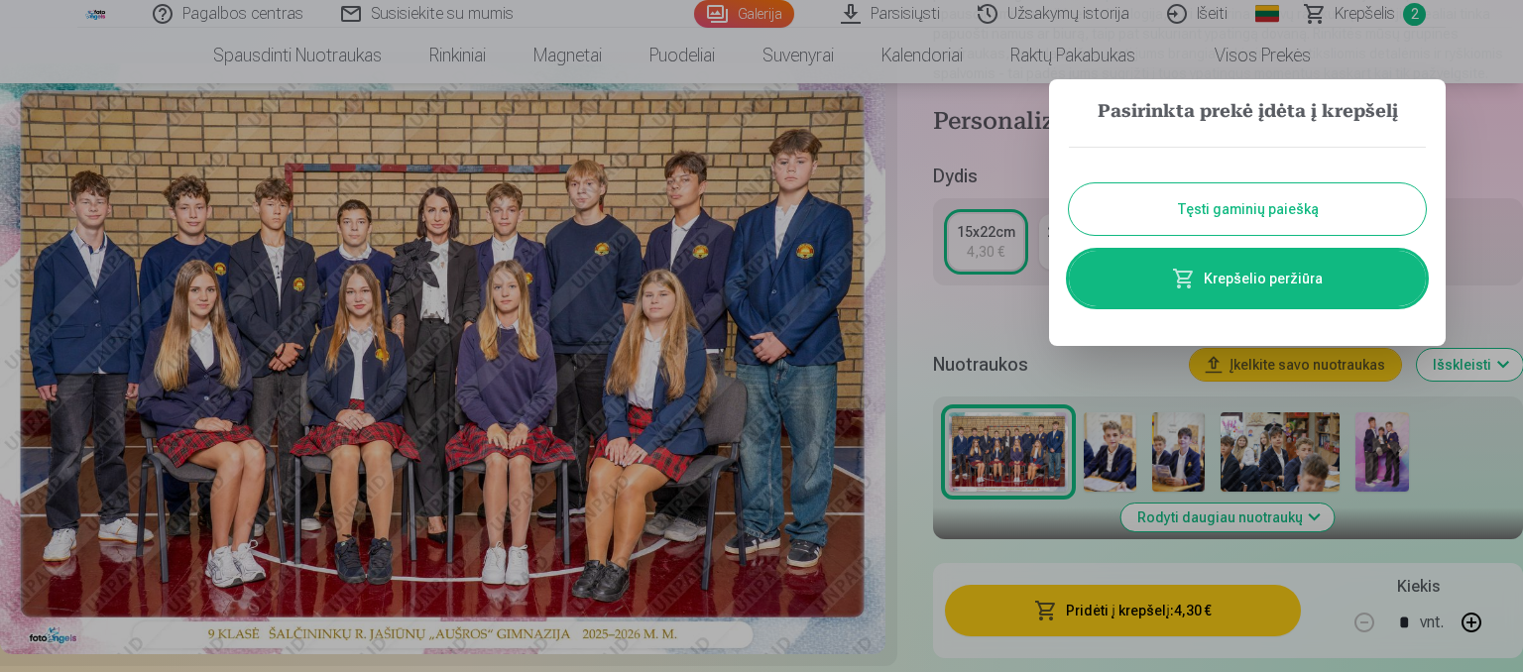
click at [1293, 285] on link "Krepšelio peržiūra" at bounding box center [1247, 279] width 357 height 56
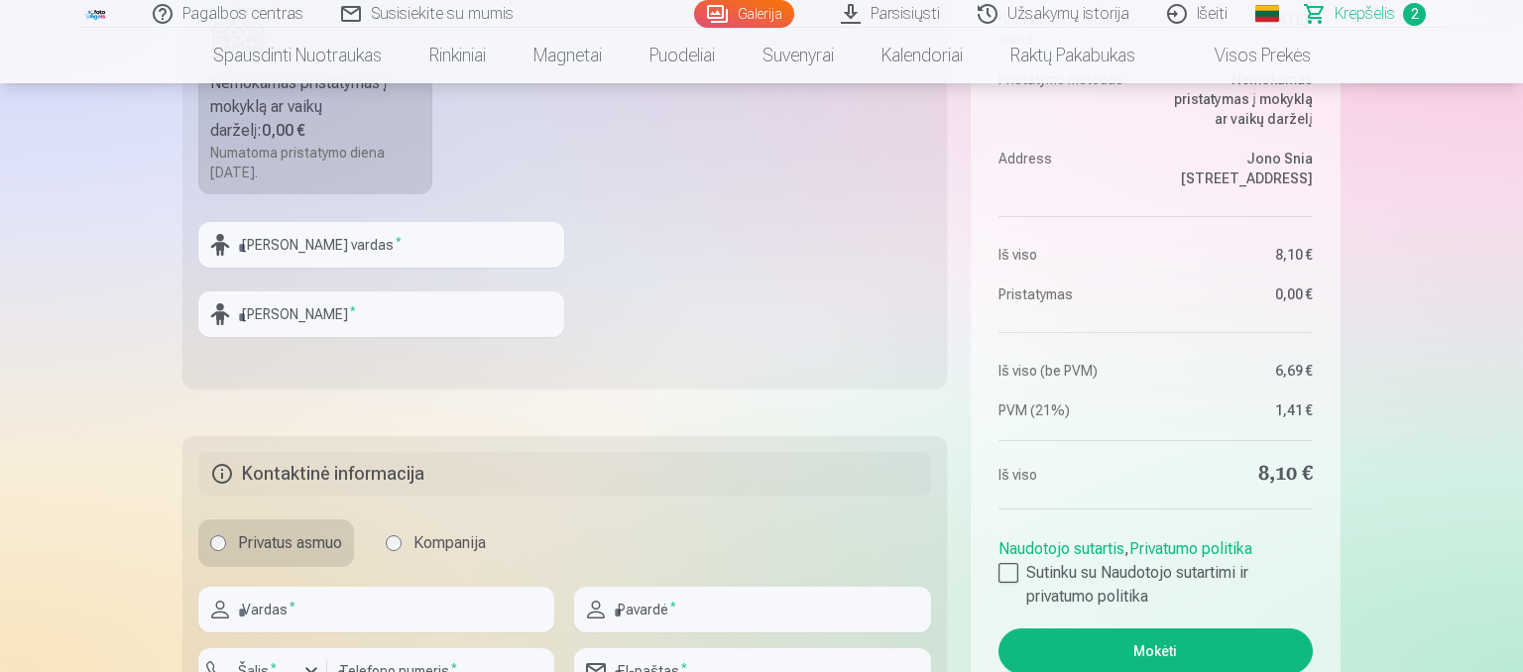
scroll to position [837, 0]
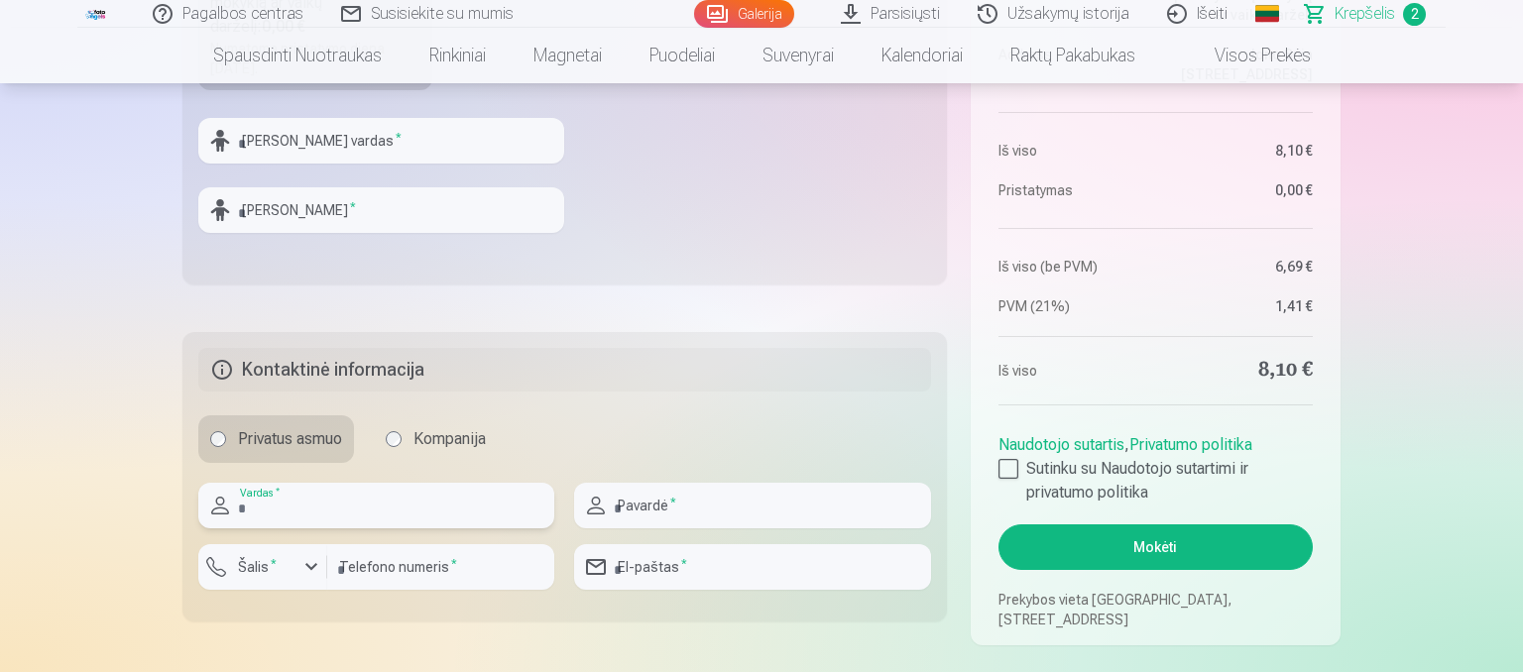
click at [289, 518] on input "text" at bounding box center [376, 506] width 356 height 46
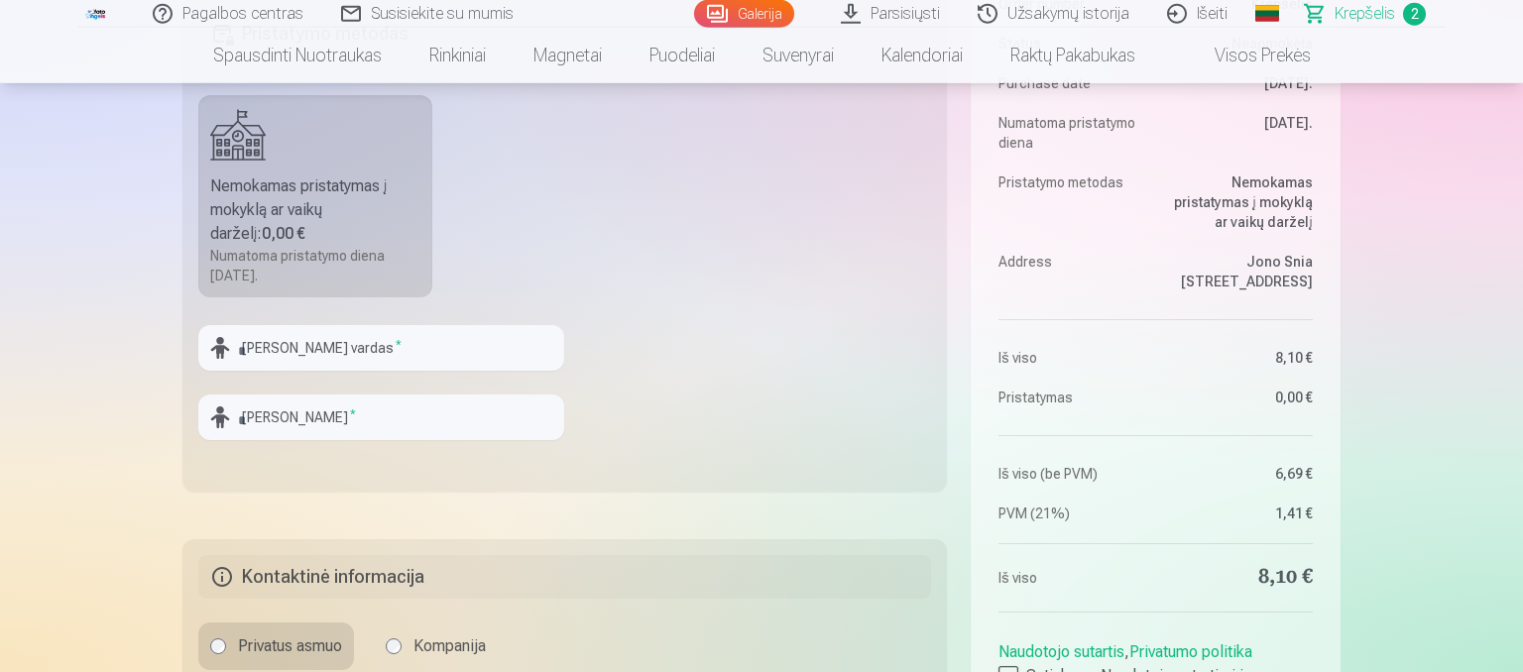
scroll to position [628, 0]
click at [381, 344] on input "text" at bounding box center [381, 350] width 366 height 46
type input "*****"
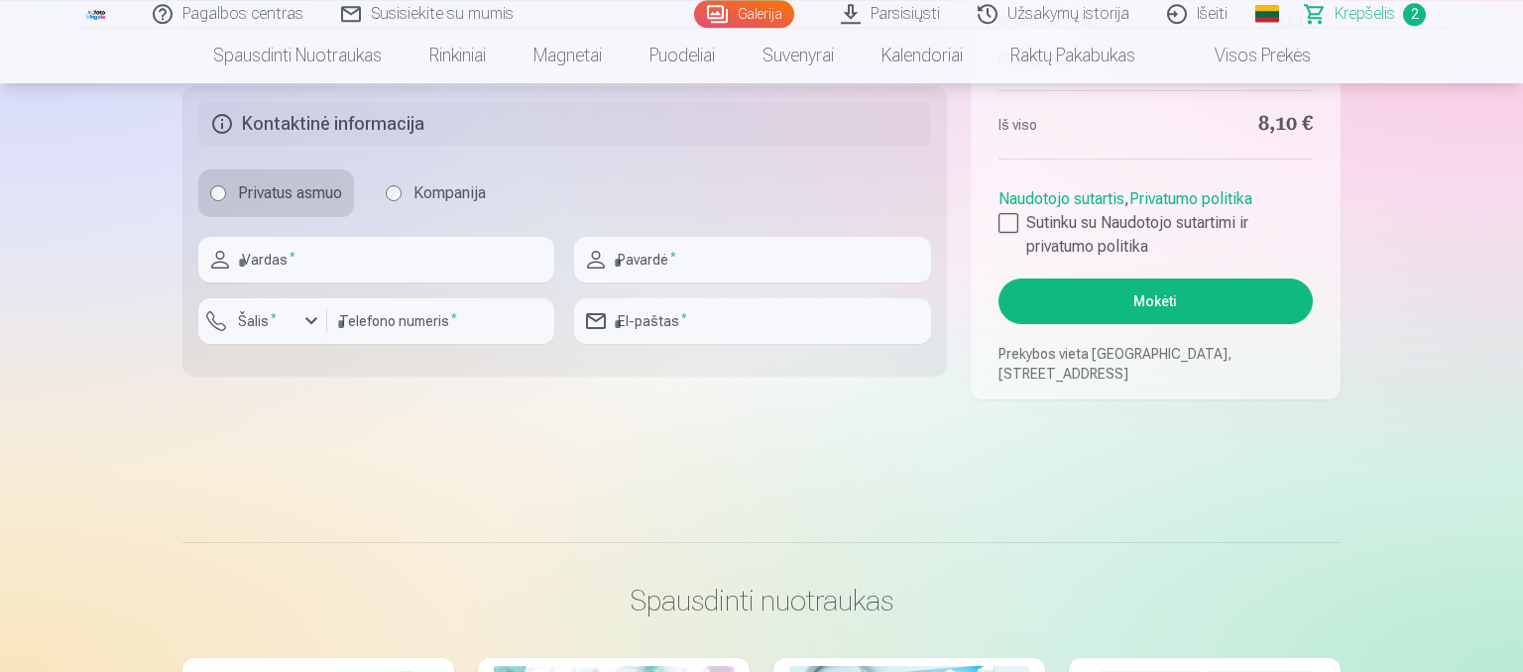
scroll to position [1047, 0]
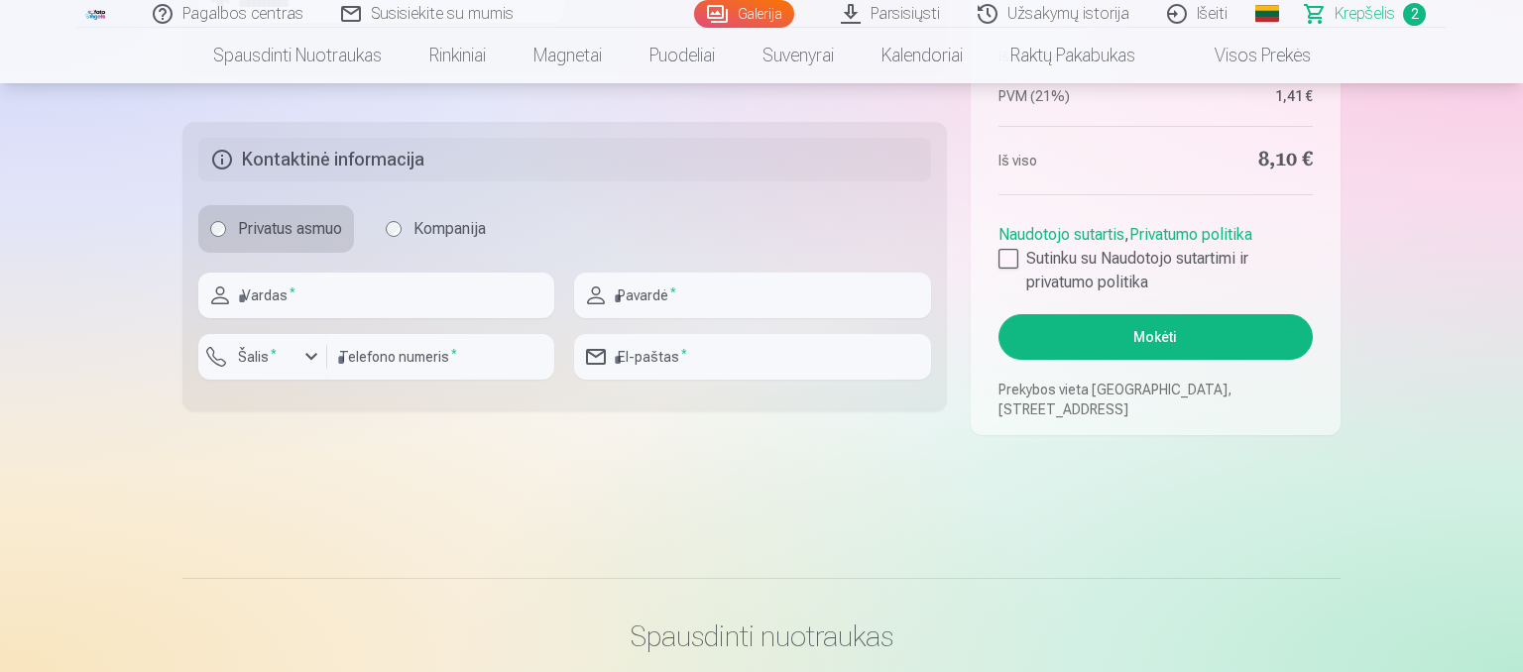
type input "**********"
click at [385, 296] on input "text" at bounding box center [376, 296] width 356 height 46
type input "******"
click at [687, 288] on input "text" at bounding box center [752, 296] width 356 height 46
type input "**********"
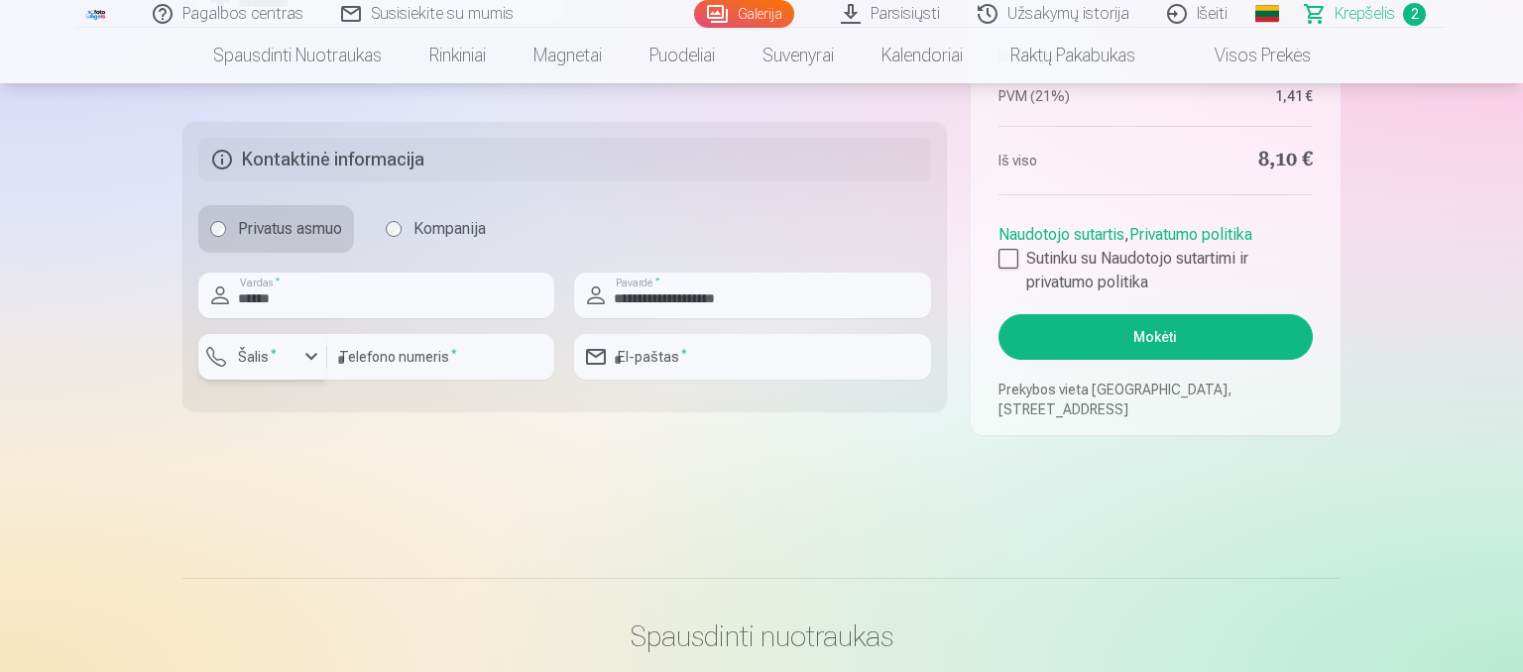
click at [251, 360] on label "Šalis *" at bounding box center [257, 357] width 55 height 20
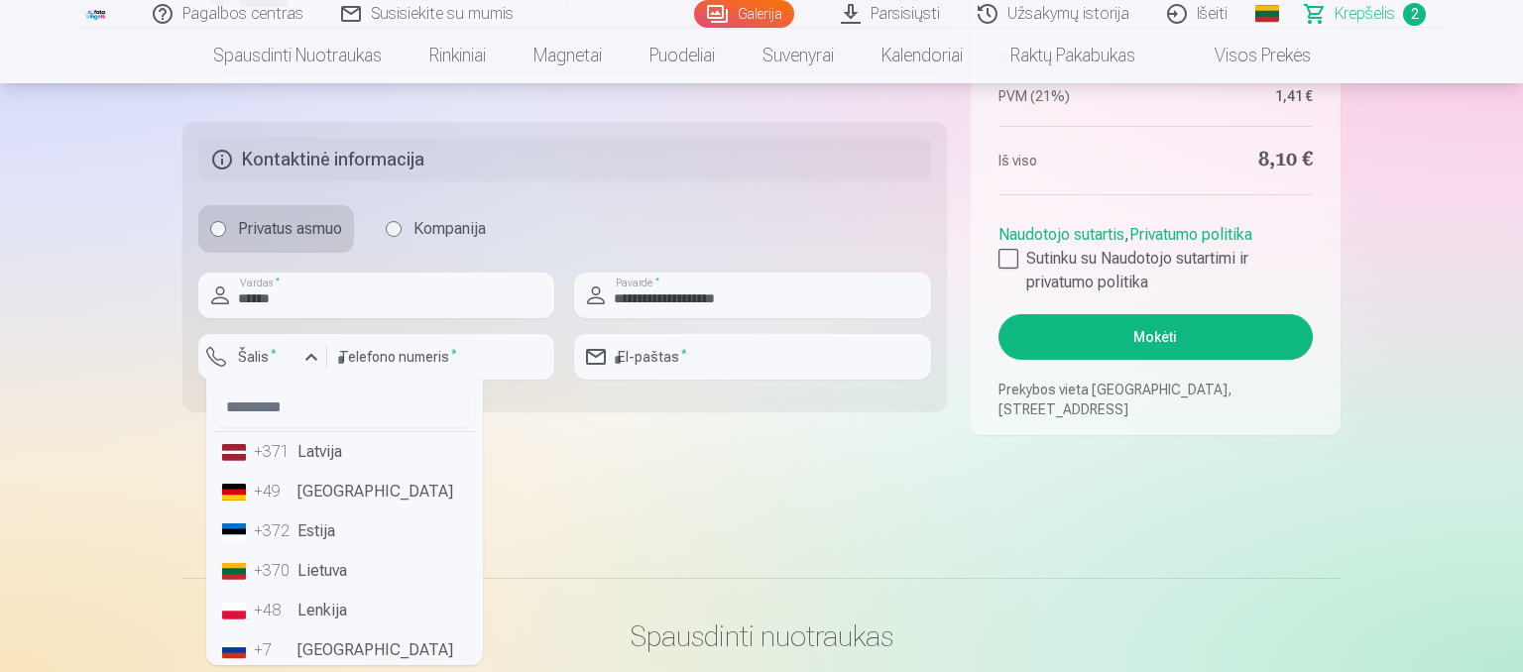
click at [325, 567] on li "+370 Lietuva" at bounding box center [344, 571] width 261 height 40
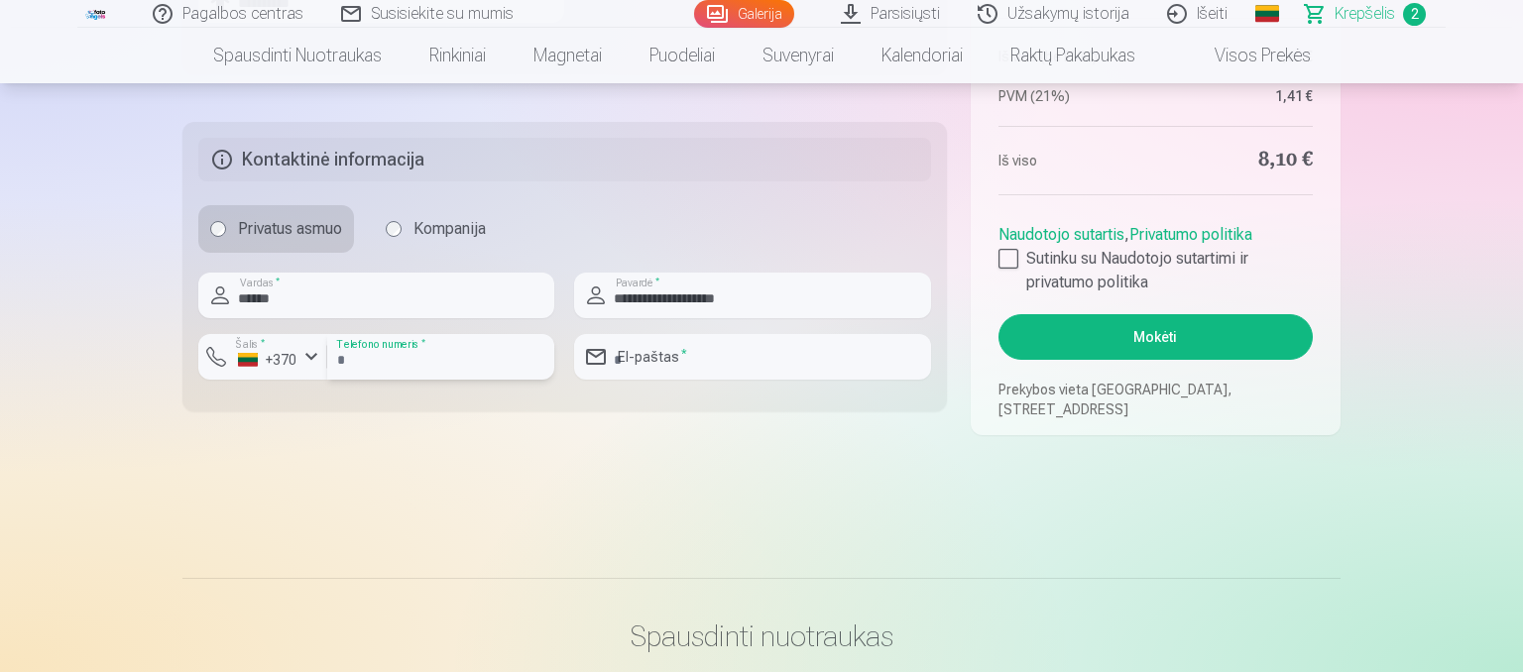
click at [393, 365] on input "number" at bounding box center [440, 357] width 227 height 46
type input "********"
click at [671, 356] on input "email" at bounding box center [752, 357] width 356 height 46
type input "**********"
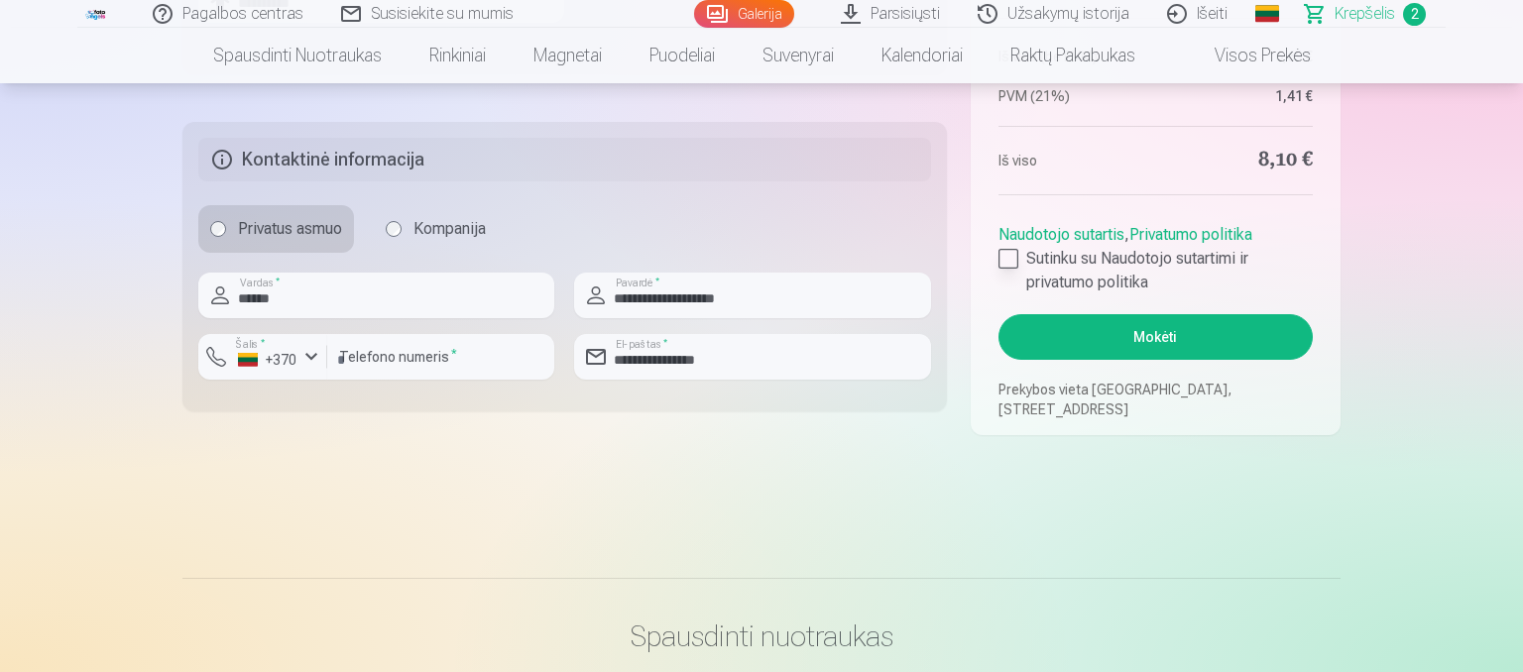
click at [1001, 261] on div at bounding box center [1009, 259] width 20 height 20
click at [1028, 329] on button "Mokėti" at bounding box center [1156, 337] width 314 height 46
